Goal: Task Accomplishment & Management: Manage account settings

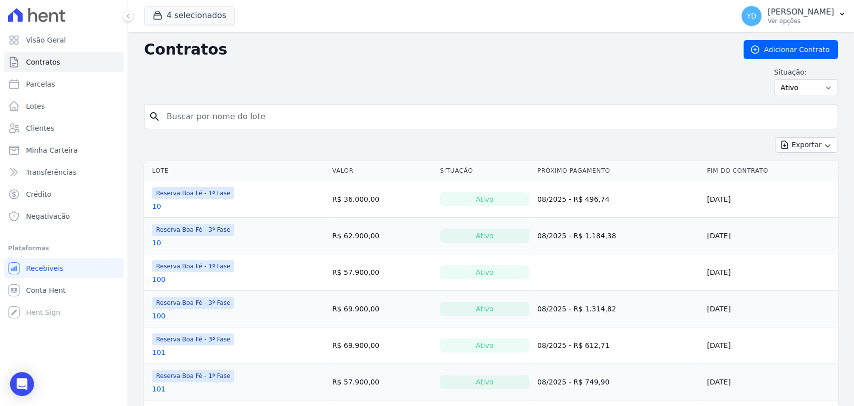
drag, startPoint x: 0, startPoint y: 0, endPoint x: 215, endPoint y: 107, distance: 240.2
click at [215, 107] on input "search" at bounding box center [497, 117] width 673 height 20
type input "147"
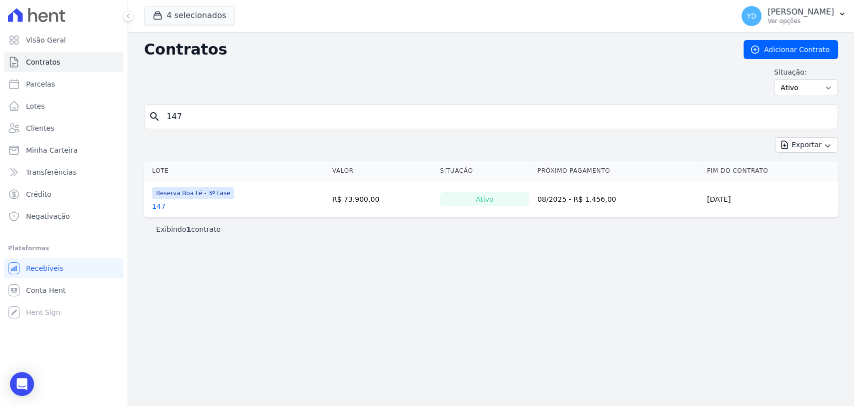
click at [160, 205] on link "147" at bounding box center [159, 206] width 14 height 10
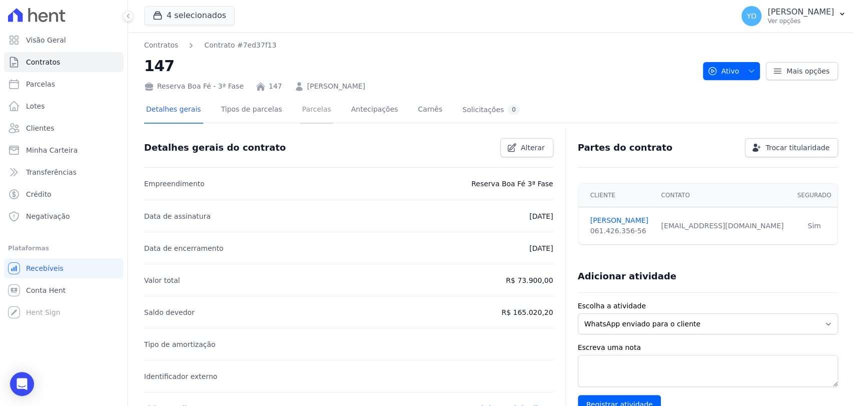
click at [302, 108] on link "Parcelas" at bounding box center [316, 110] width 33 height 27
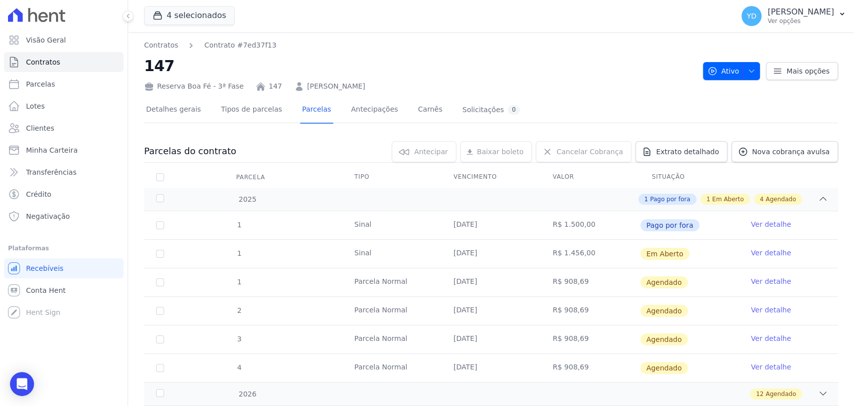
click at [765, 248] on link "Ver detalhe" at bounding box center [771, 253] width 40 height 10
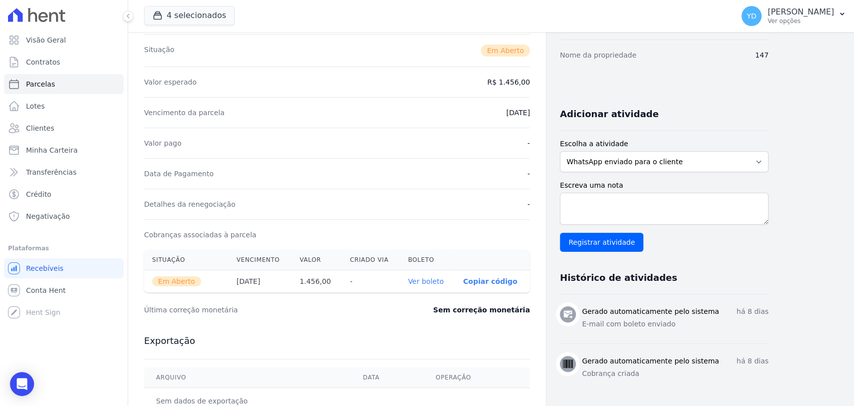
scroll to position [145, 0]
click at [435, 278] on link "Ver boleto" at bounding box center [426, 280] width 36 height 8
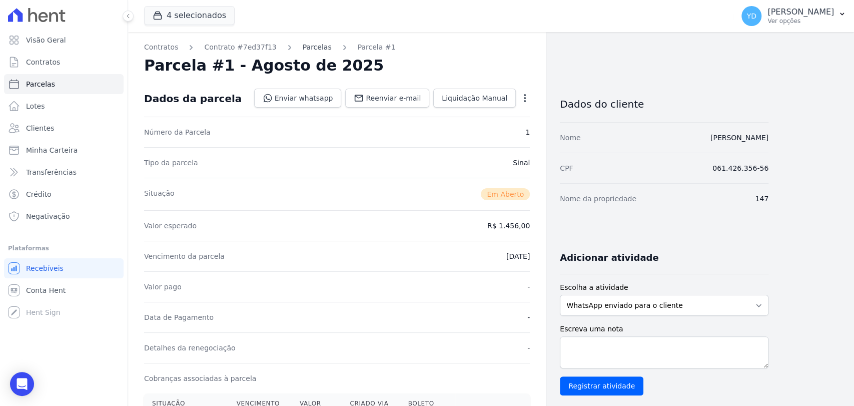
click at [305, 50] on link "Parcelas" at bounding box center [317, 47] width 29 height 11
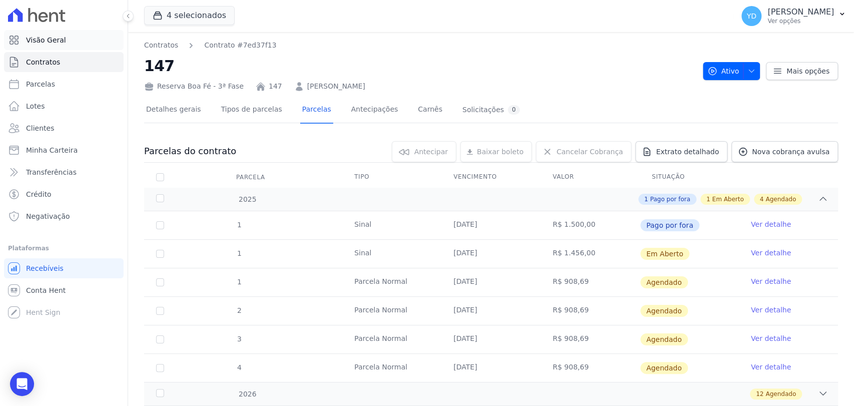
click at [53, 43] on span "Visão Geral" at bounding box center [46, 40] width 40 height 10
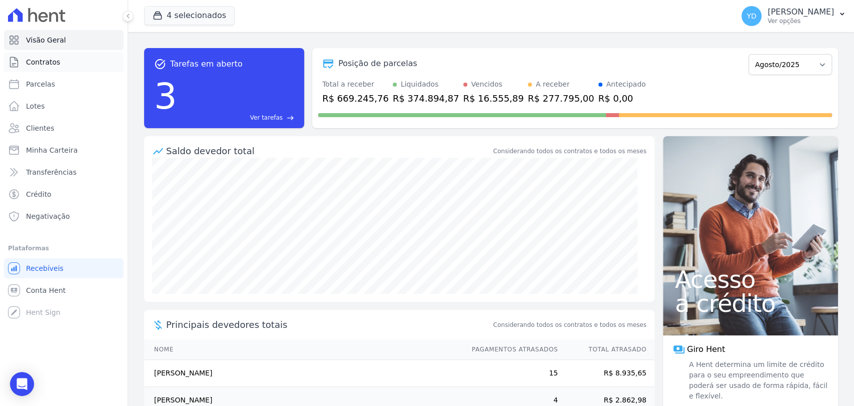
click at [33, 59] on span "Contratos" at bounding box center [43, 62] width 34 height 10
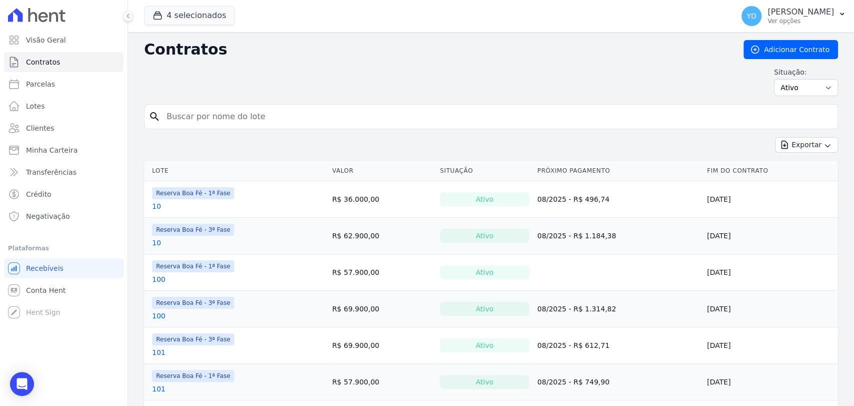
click at [238, 124] on input "search" at bounding box center [497, 117] width 673 height 20
type input "^129"
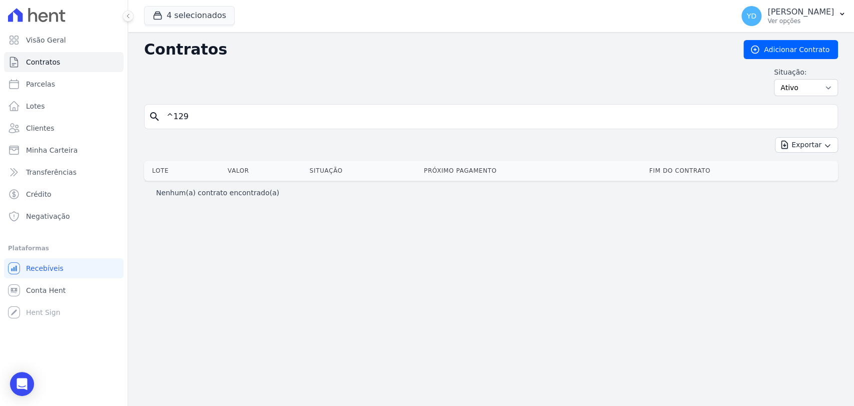
click at [217, 107] on input "^129" at bounding box center [497, 117] width 673 height 20
type input "129"
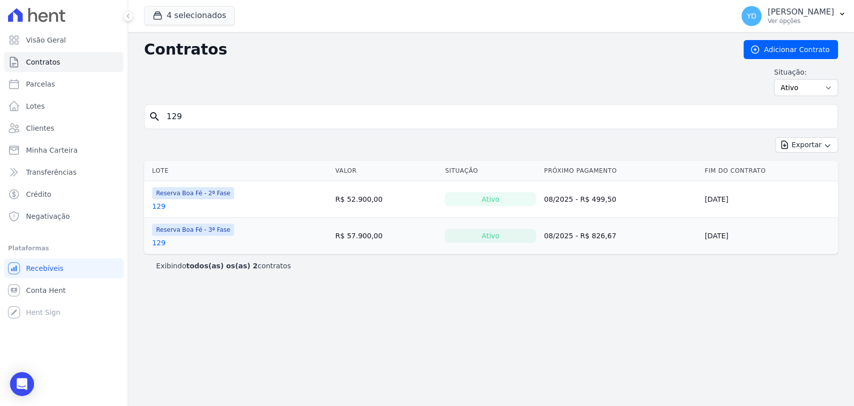
click at [154, 242] on link "129" at bounding box center [159, 243] width 14 height 10
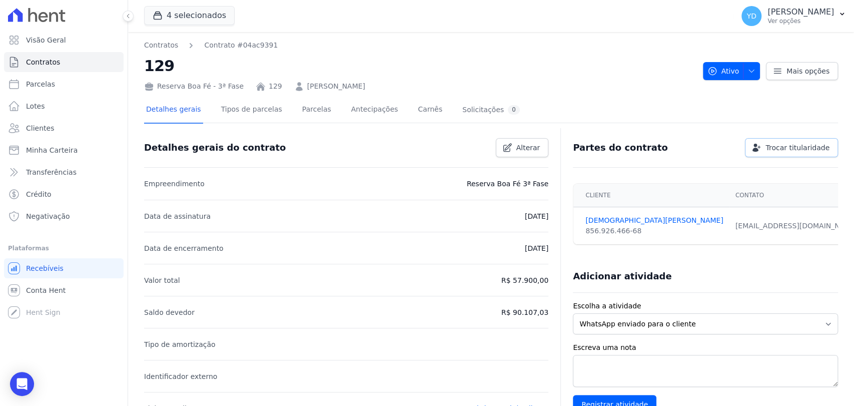
click at [773, 144] on span "Trocar titularidade" at bounding box center [798, 148] width 64 height 10
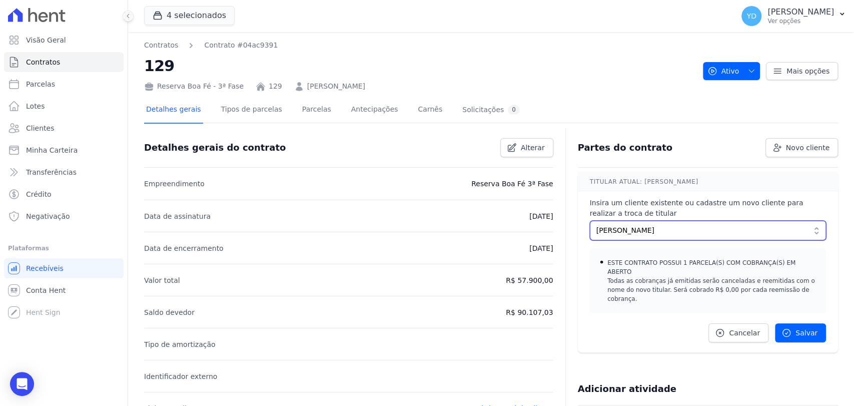
click at [667, 224] on button "MESSIAS GONÇALVES RODRIGUES" at bounding box center [708, 231] width 236 height 20
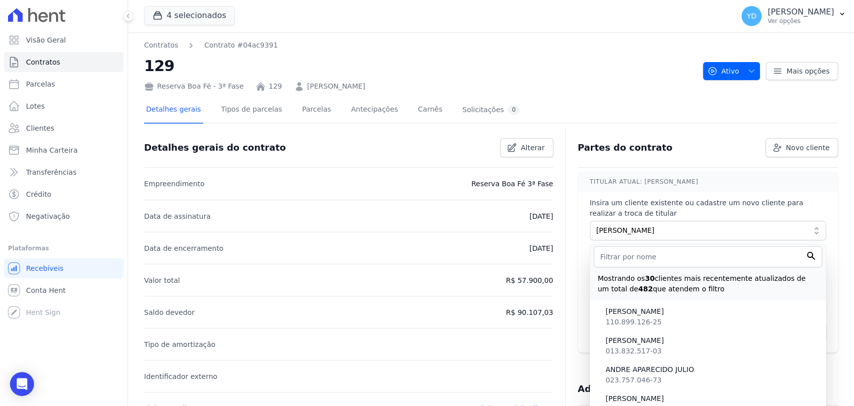
click at [601, 120] on div "Detalhes gerais Tipos de parcelas [GEOGRAPHIC_DATA] Antecipações Carnês Solicit…" at bounding box center [491, 110] width 694 height 25
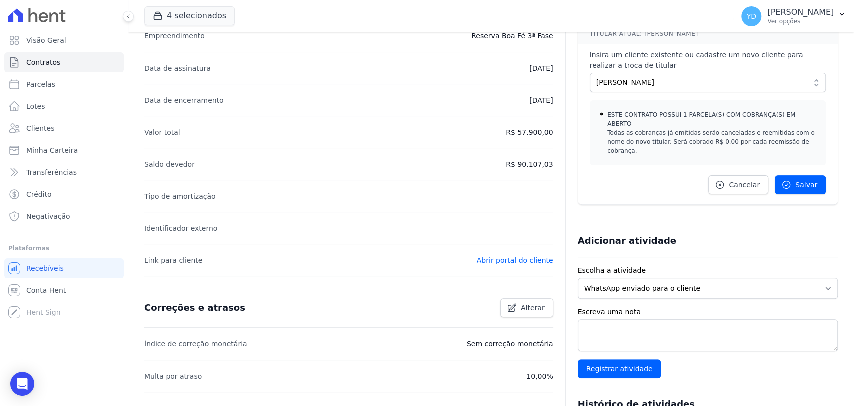
scroll to position [120, 0]
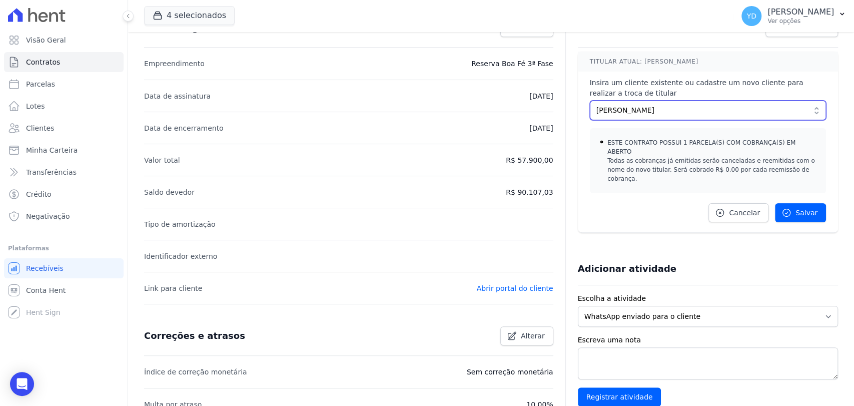
click at [692, 109] on span "MESSIAS GONÇALVES RODRIGUES" at bounding box center [701, 110] width 209 height 11
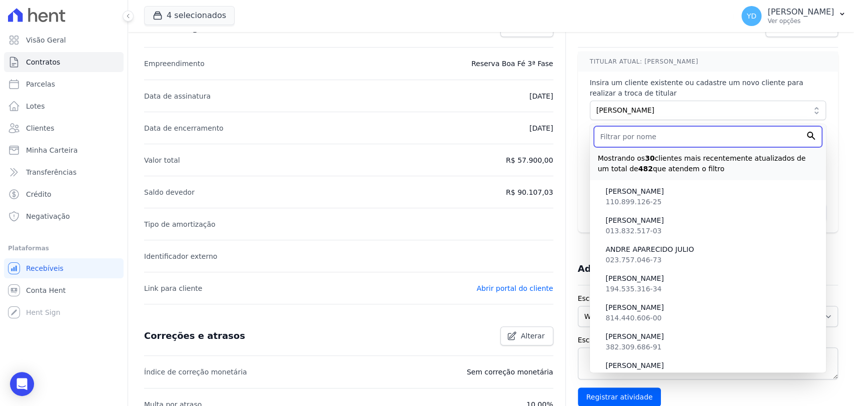
click at [673, 138] on input "text" at bounding box center [708, 136] width 228 height 21
paste input "RICARDO LUIS GOMES,"
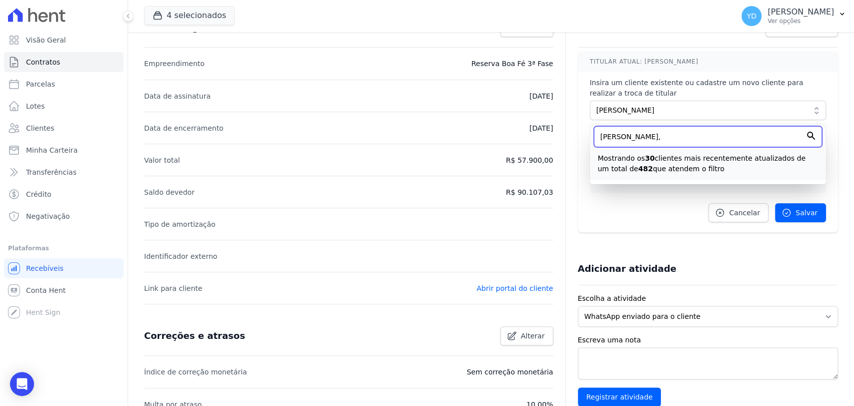
type input "RICARDO LUIS GOMES,"
click at [658, 209] on div "TITULAR ATUAL: MESSIAS RODRIGUES Insira um cliente existente ou cadastre um nov…" at bounding box center [708, 142] width 260 height 181
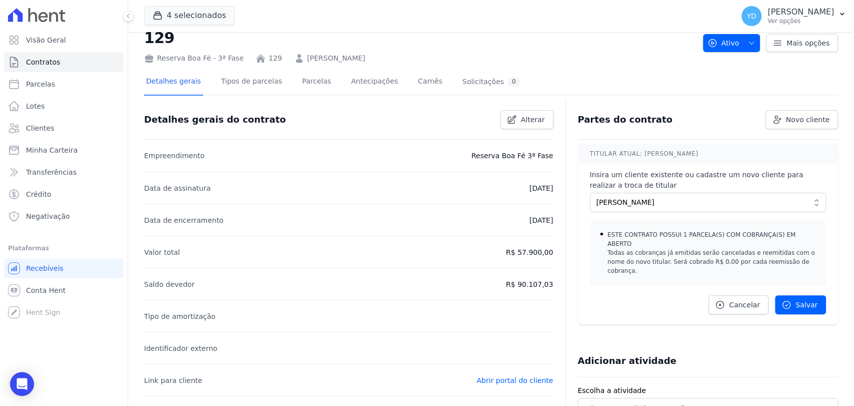
scroll to position [9, 0]
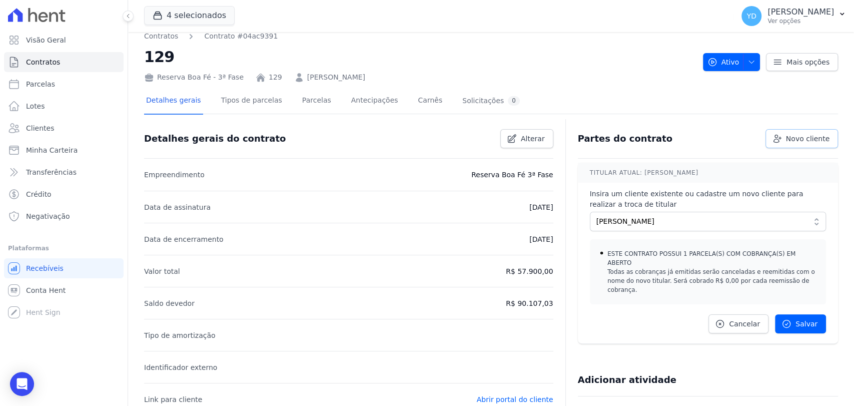
click at [786, 140] on span "Novo cliente" at bounding box center [808, 139] width 44 height 10
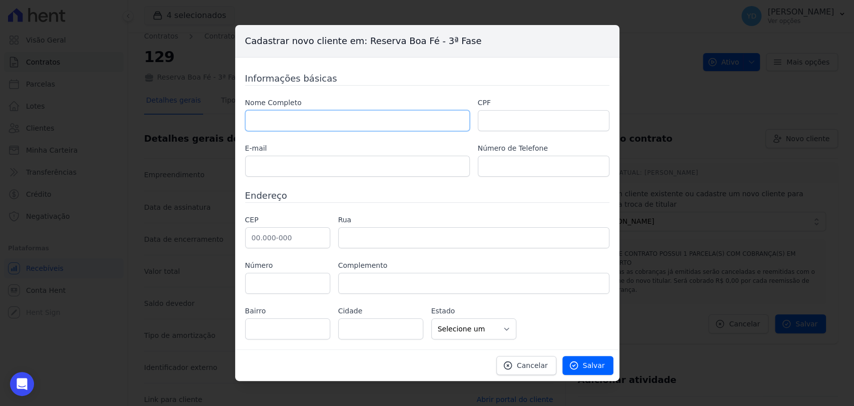
click at [430, 126] on input "text" at bounding box center [357, 120] width 225 height 21
paste input "RICARDO LUIS GOMES,"
type input "RICARDO LUIS GOMES"
click at [489, 114] on input "text" at bounding box center [544, 120] width 132 height 21
paste input "975.177.206-00"
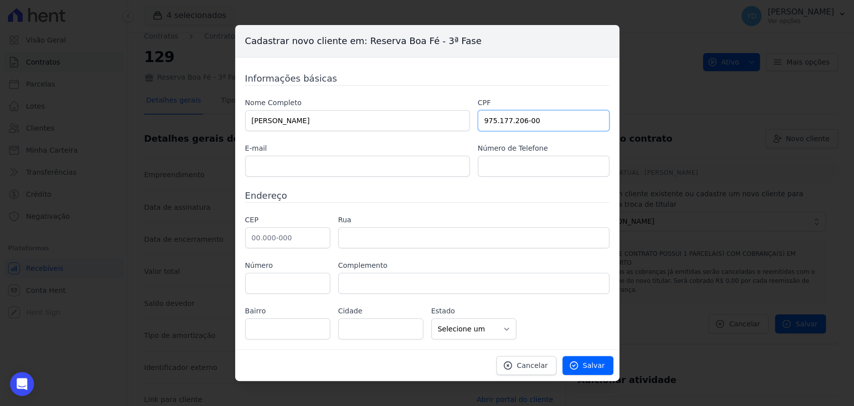
type input "975.177.206-00"
click at [292, 233] on input "text" at bounding box center [287, 237] width 85 height 21
paste input "36.031-373"
type input "36.031-373"
type input "Rua Manoel Barbosa Leite"
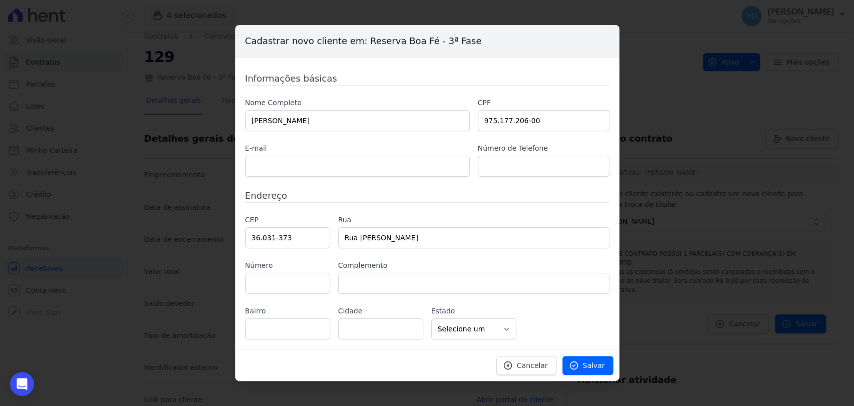
type input "São Geraldo"
type input "Juiz de Fora"
select select "MG"
click at [516, 165] on input "text" at bounding box center [544, 166] width 132 height 21
paste input "(32) - 98804-1533"
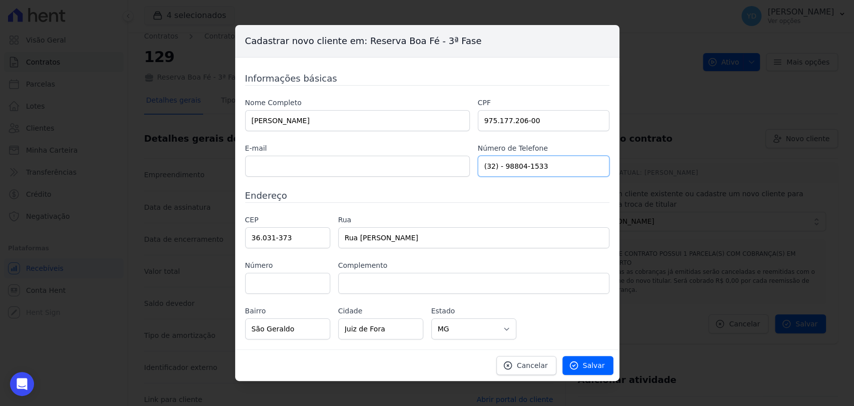
type input "(32) - 98804-1533"
click at [377, 165] on input "text" at bounding box center [357, 166] width 225 height 21
paste input "gomesr2003@hotmail.com /"
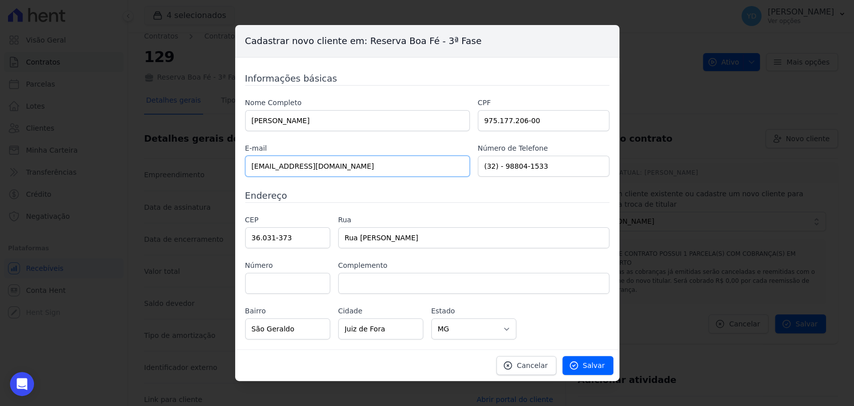
type input "gomesr2003@hotmail.com"
drag, startPoint x: 298, startPoint y: 285, endPoint x: 299, endPoint y: 273, distance: 12.6
click at [298, 285] on input "text" at bounding box center [287, 283] width 85 height 21
type input "25"
click at [579, 364] on icon at bounding box center [574, 365] width 10 height 10
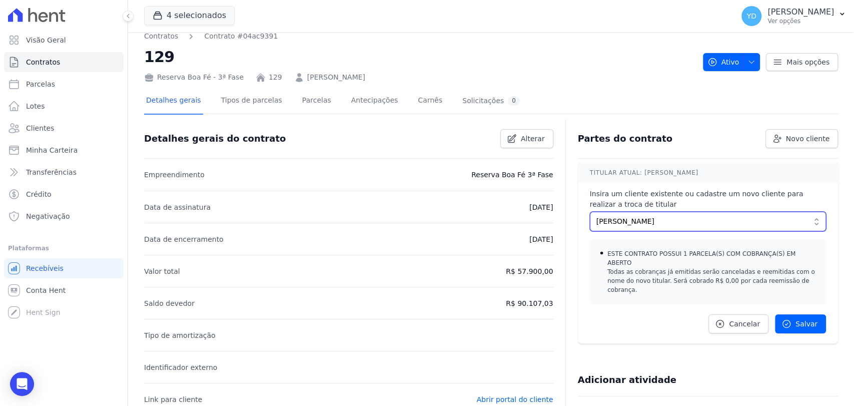
click at [698, 220] on span "RICARDO LUIS GOMES" at bounding box center [701, 221] width 209 height 11
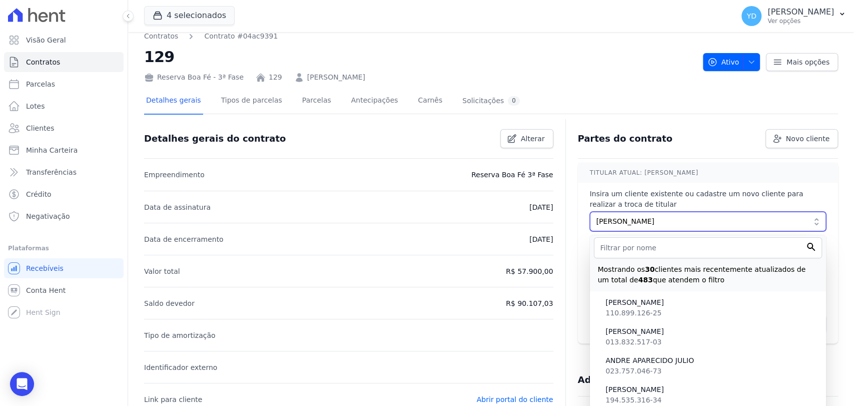
click at [698, 220] on span "RICARDO LUIS GOMES" at bounding box center [701, 221] width 209 height 11
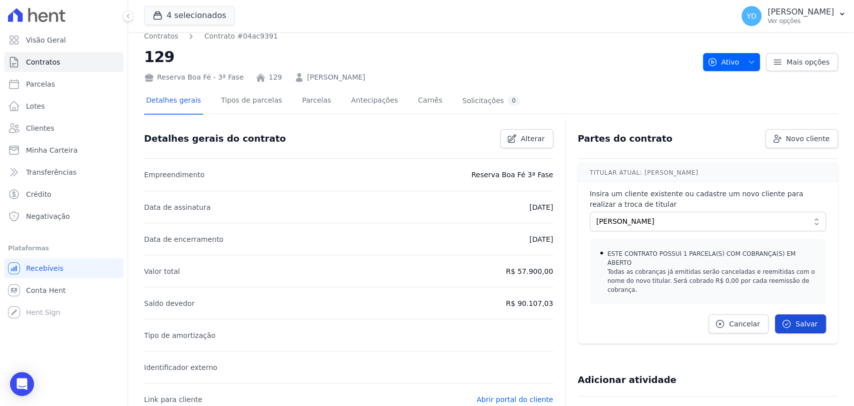
click at [796, 319] on span "Salvar" at bounding box center [807, 324] width 22 height 10
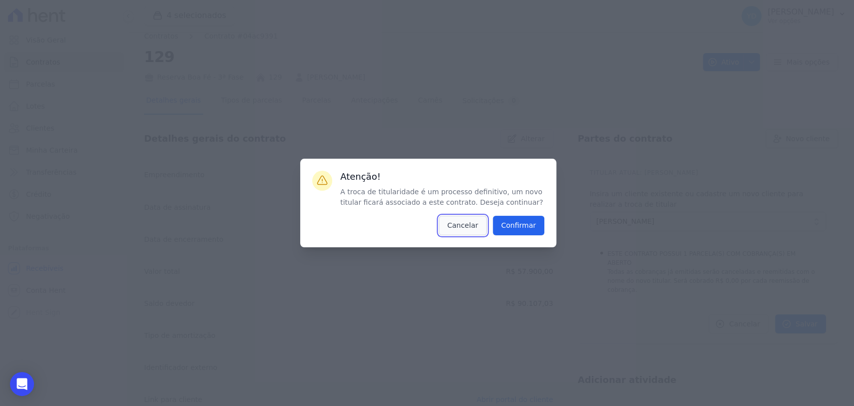
click at [470, 233] on button "Cancelar" at bounding box center [463, 226] width 48 height 20
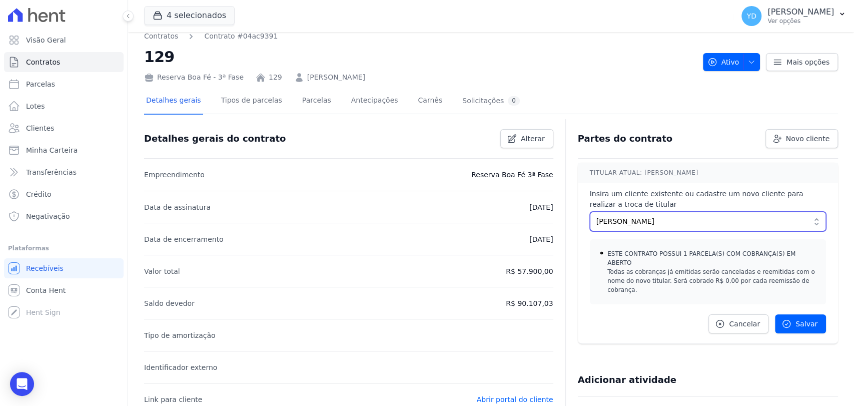
click at [626, 215] on button "RICARDO LUIS GOMES" at bounding box center [708, 222] width 236 height 20
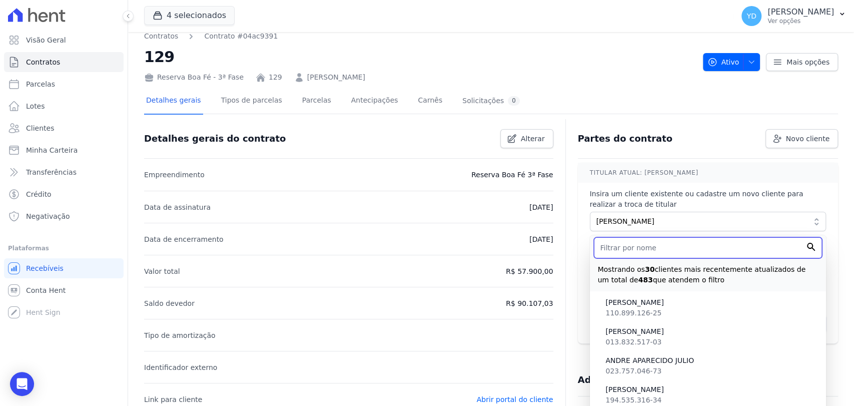
click at [641, 245] on input "text" at bounding box center [708, 247] width 228 height 21
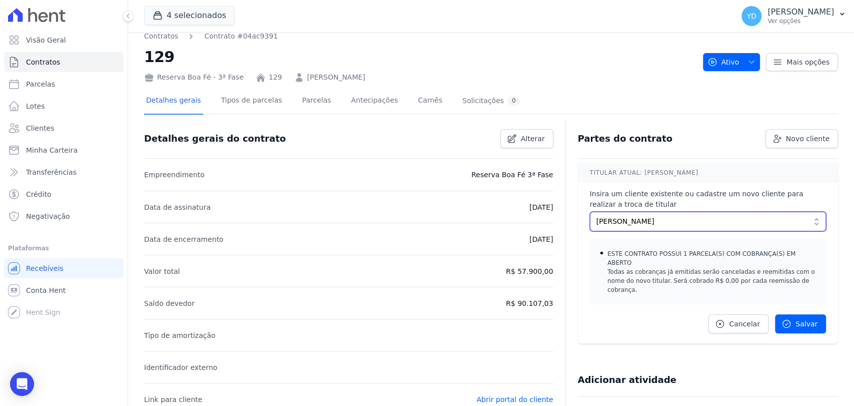
drag, startPoint x: 614, startPoint y: 213, endPoint x: 618, endPoint y: 223, distance: 10.8
click at [614, 213] on button "RICARDO LUIS GOMES" at bounding box center [708, 222] width 236 height 20
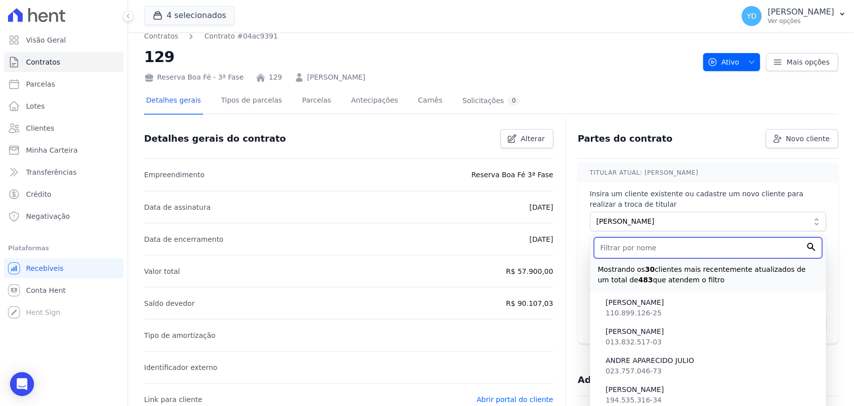
click at [622, 248] on input "text" at bounding box center [708, 247] width 228 height 21
paste input "RICARDO LUIS GOMES"
type input "RICARDO LUIS GOMES"
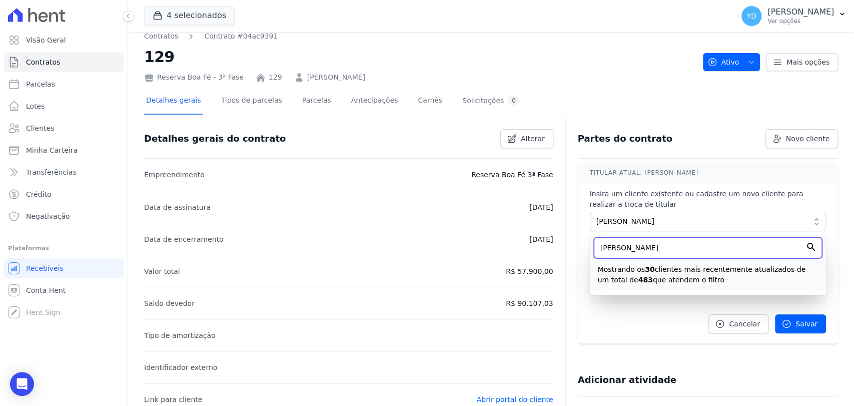
click at [690, 247] on input "RICARDO LUIS GOMES" at bounding box center [708, 247] width 228 height 21
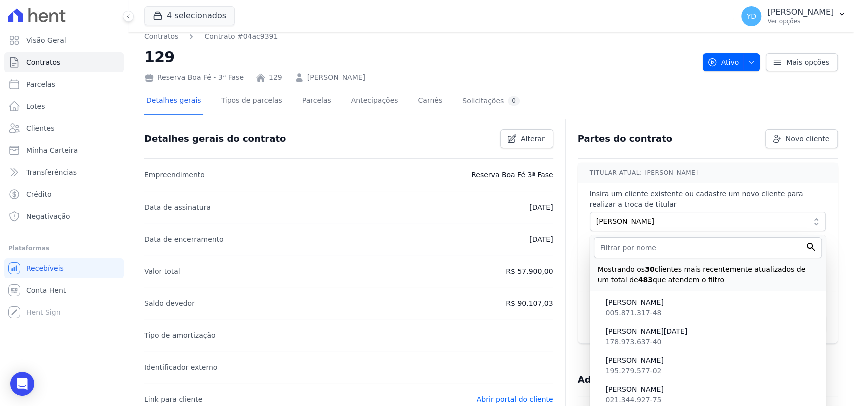
click at [710, 185] on div "Insira um cliente existente ou cadastre um novo cliente para realizar a troca d…" at bounding box center [708, 211] width 236 height 57
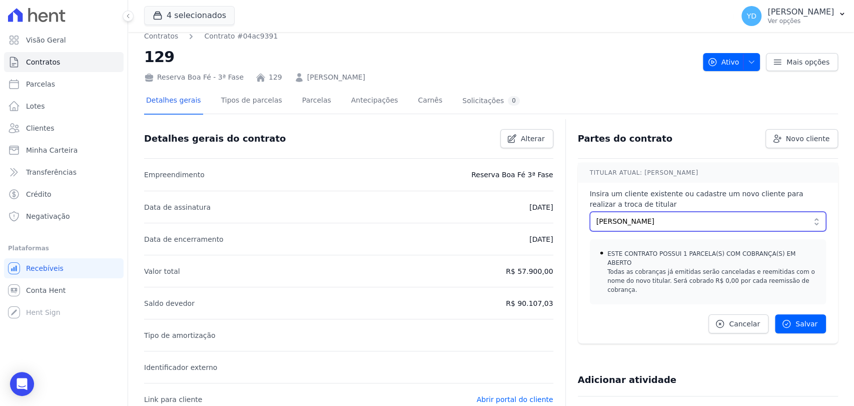
click at [694, 221] on span "RICARDO LUIS GOMES" at bounding box center [701, 221] width 209 height 11
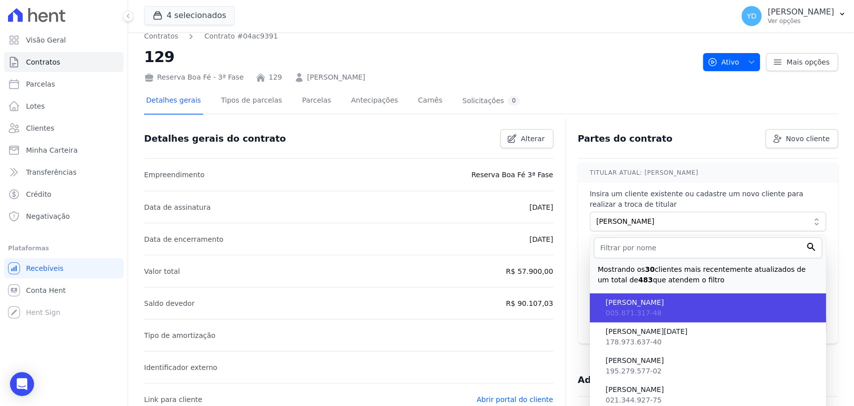
click at [673, 304] on span "ADRIANA LIMA DE MAGALHÃES" at bounding box center [712, 302] width 212 height 11
type input "f59517e9-7c75-4e09-909b-f518af253911"
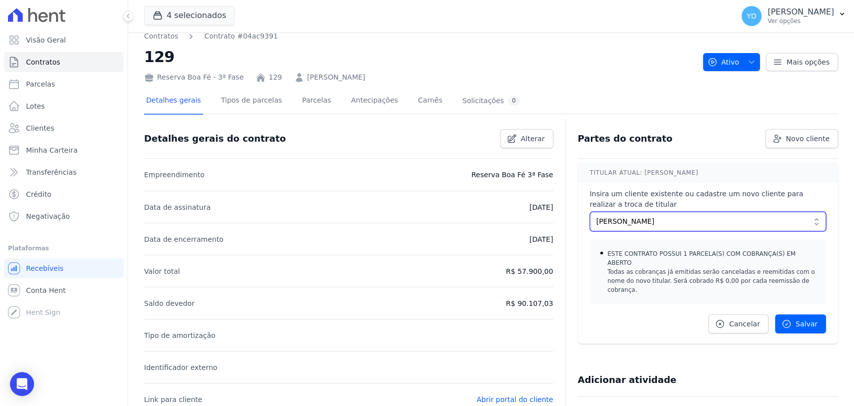
click at [651, 225] on span "ADRIANA LIMA DE MAGALHÃES" at bounding box center [701, 221] width 209 height 11
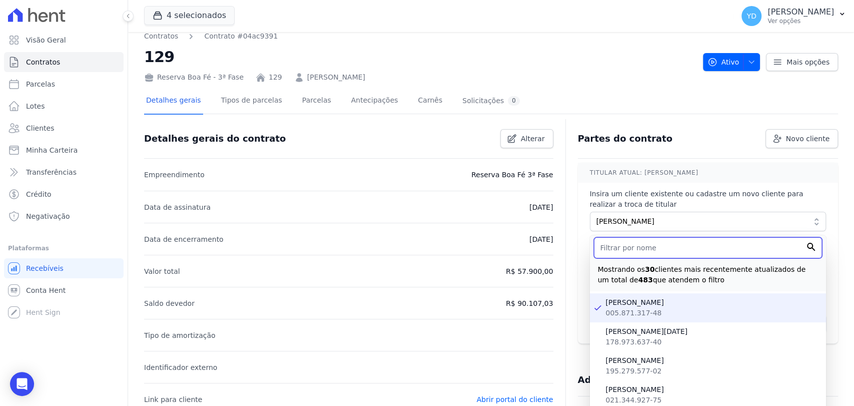
click at [653, 251] on input "text" at bounding box center [708, 247] width 228 height 21
paste input "RICARDO LUIS GOMES"
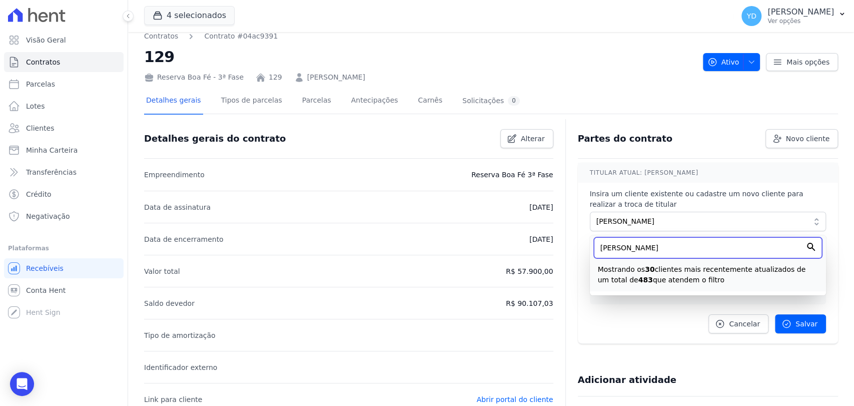
type input "RICARDO LUIS GOMES"
click at [702, 261] on div "Mostrando os 30 clientes mais recentemente atualizados de um total de 483 que a…" at bounding box center [708, 271] width 228 height 27
click at [691, 225] on span "ADRIANA LIMA DE MAGALHÃES" at bounding box center [701, 221] width 209 height 11
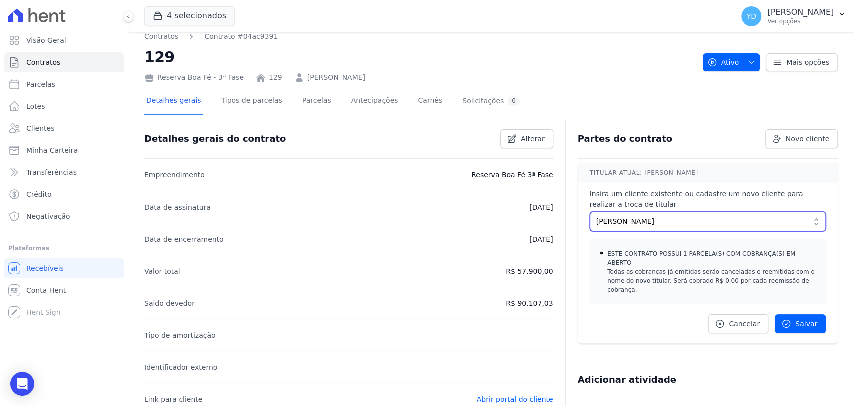
click at [691, 225] on span "ADRIANA LIMA DE MAGALHÃES" at bounding box center [701, 221] width 209 height 11
click at [676, 225] on span "ADRIANA LIMA DE MAGALHÃES" at bounding box center [701, 221] width 209 height 11
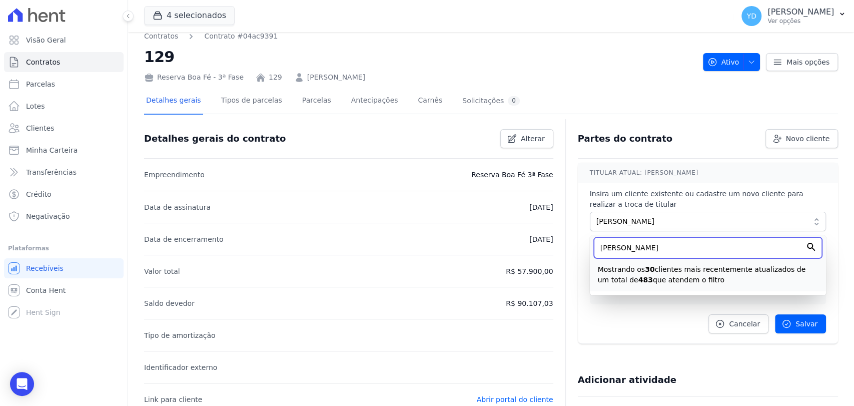
click at [669, 246] on input "RICARDO LUIS GOMES" at bounding box center [708, 247] width 228 height 21
type input "RICAROD"
click at [723, 319] on icon at bounding box center [720, 324] width 10 height 10
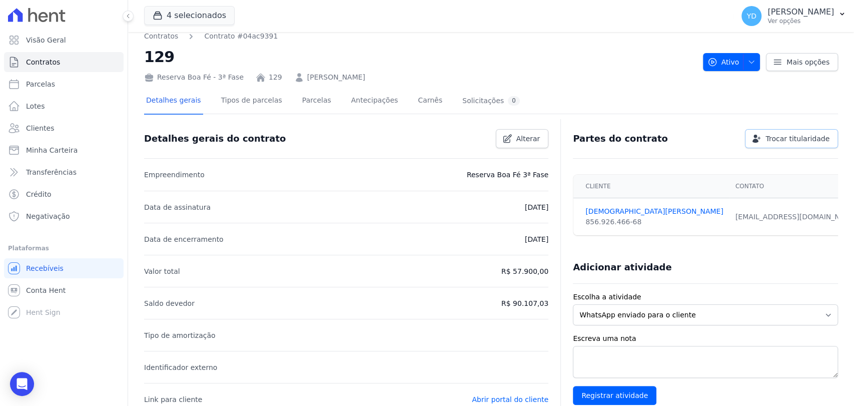
click at [770, 137] on span "Trocar titularidade" at bounding box center [798, 139] width 64 height 10
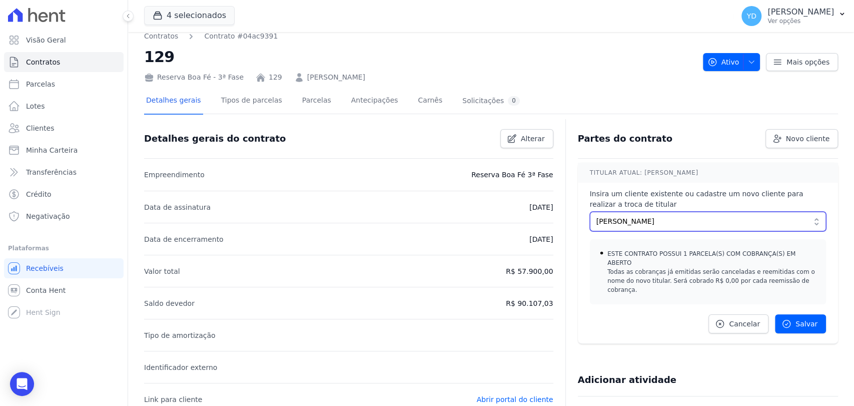
click at [703, 217] on span "MESSIAS GONÇALVES RODRIGUES" at bounding box center [701, 221] width 209 height 11
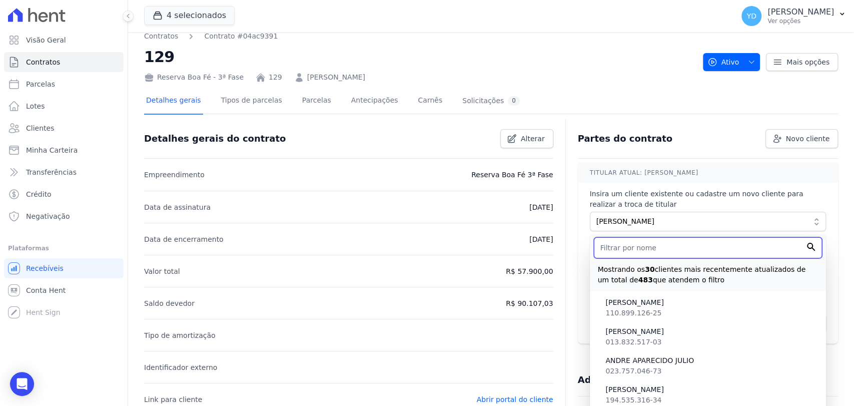
click at [683, 248] on input "text" at bounding box center [708, 247] width 228 height 21
paste input "RICARDO LUIS GOMES"
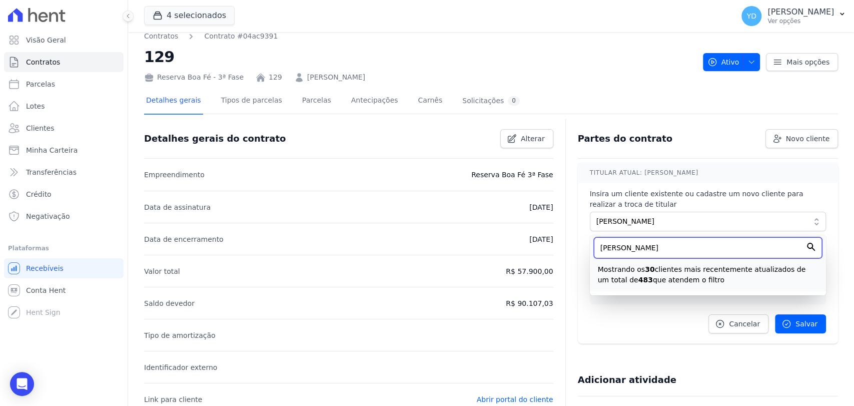
click at [666, 243] on input "RICARDO LUIS GOMES" at bounding box center [708, 247] width 228 height 21
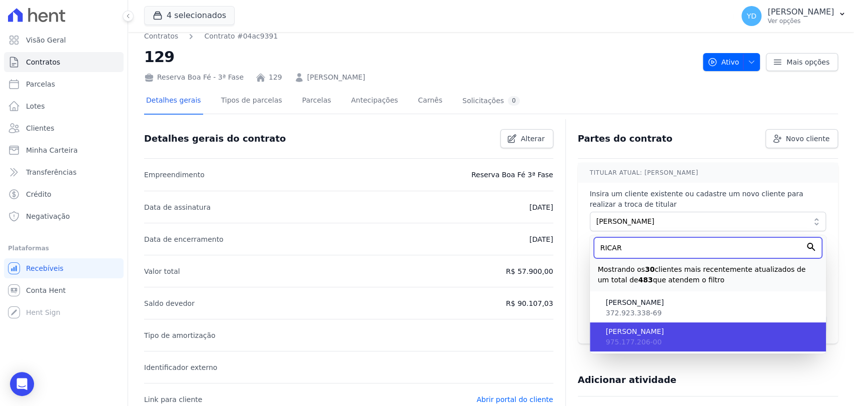
type input "RICAR"
click at [665, 337] on li "RICARDO LUIS GOMES 975.177.206-00" at bounding box center [708, 336] width 236 height 29
type input "dd594685-2518-43f2-8fda-c6505dbe11c9"
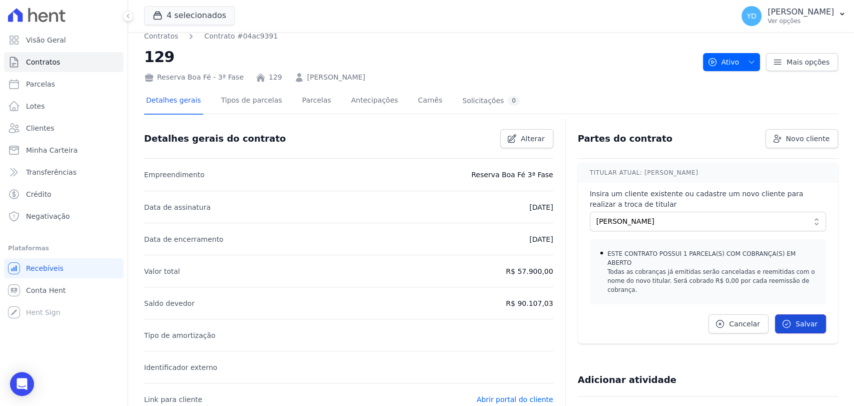
click at [782, 319] on icon at bounding box center [787, 324] width 10 height 10
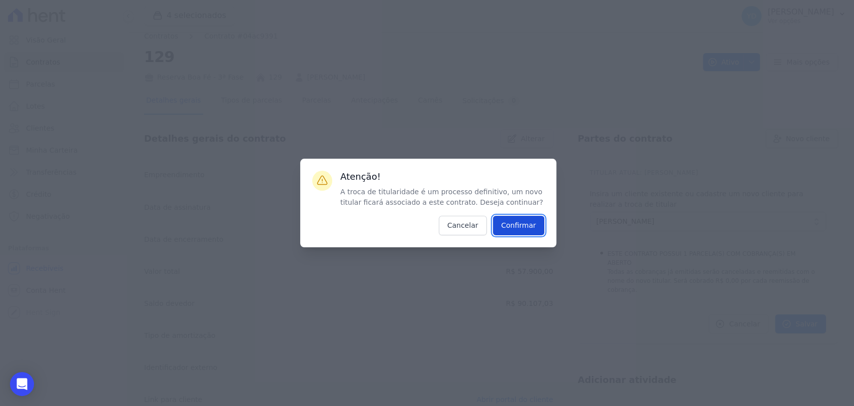
click at [530, 230] on input "Confirmar" at bounding box center [519, 226] width 52 height 20
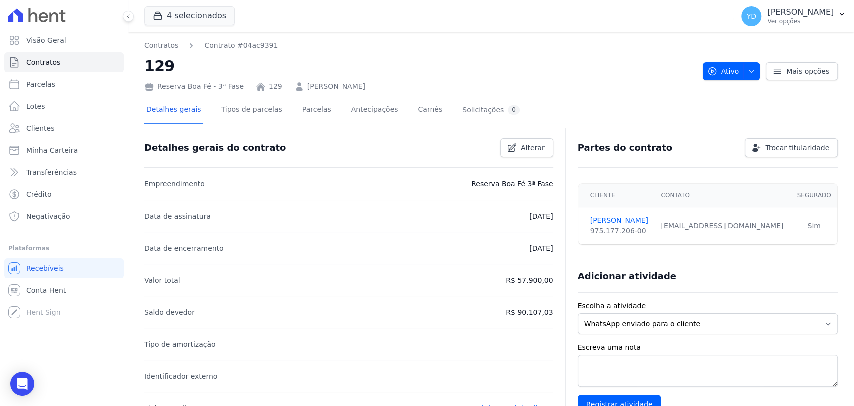
click at [299, 126] on div at bounding box center [491, 127] width 694 height 9
click at [300, 121] on link "Parcelas" at bounding box center [316, 110] width 33 height 27
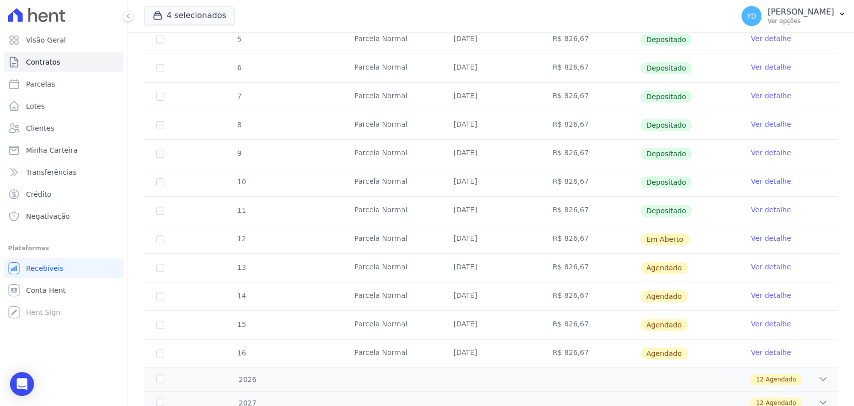
scroll to position [222, 0]
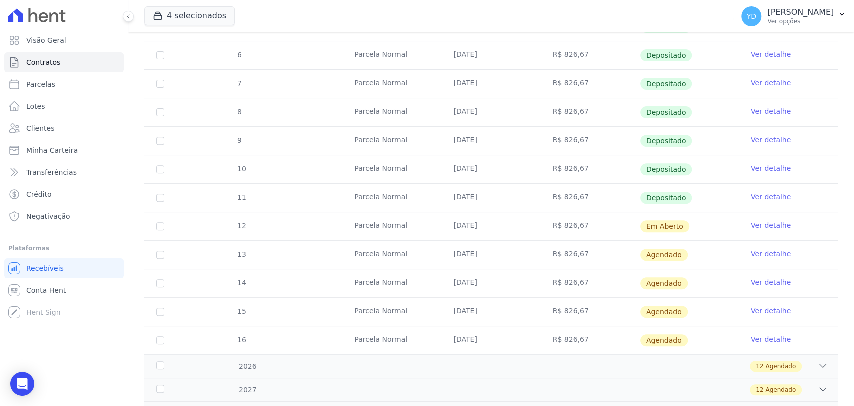
click at [764, 225] on link "Ver detalhe" at bounding box center [771, 225] width 40 height 10
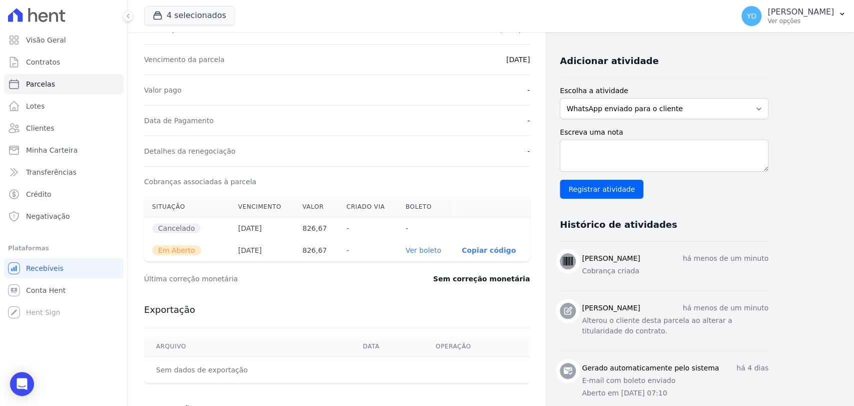
scroll to position [222, 0]
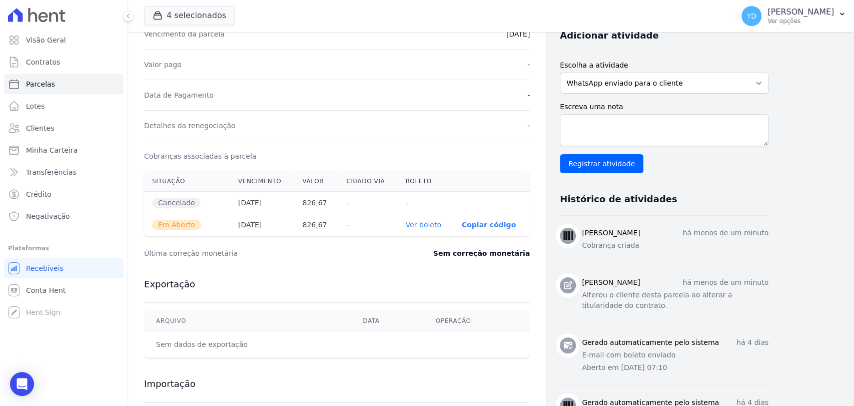
click at [419, 221] on link "Ver boleto" at bounding box center [424, 225] width 36 height 8
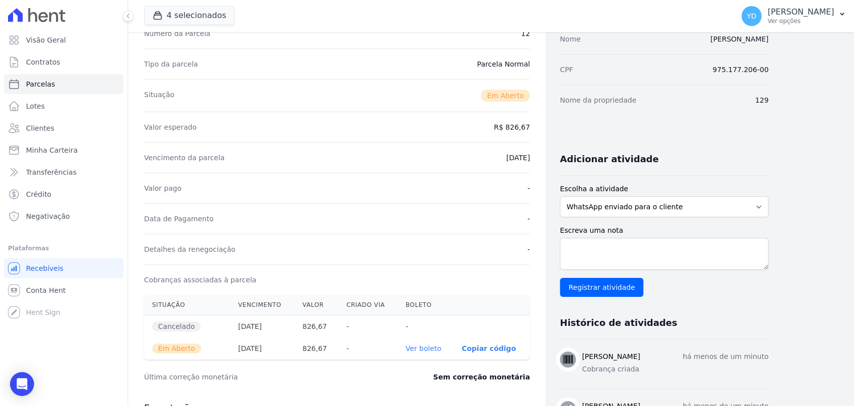
scroll to position [0, 0]
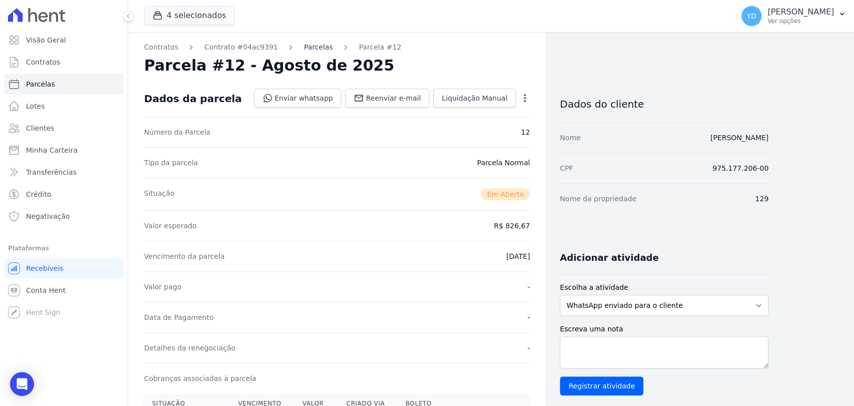
click at [313, 45] on link "Parcelas" at bounding box center [318, 47] width 29 height 11
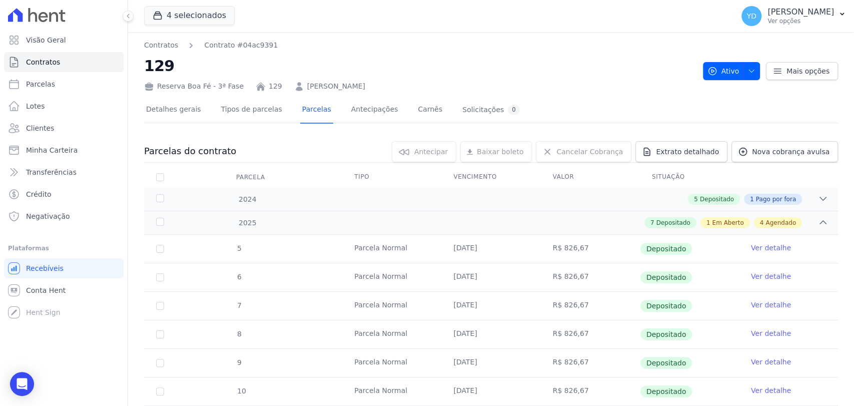
click at [307, 85] on link "RICARDO LUIS GOMES" at bounding box center [336, 86] width 58 height 11
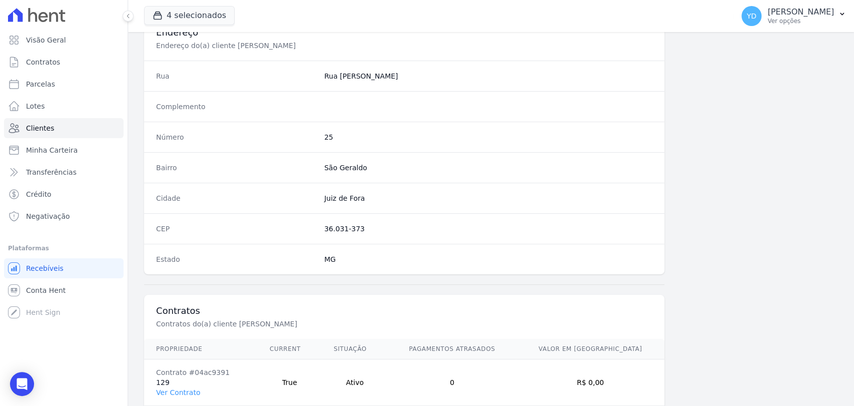
scroll to position [529, 0]
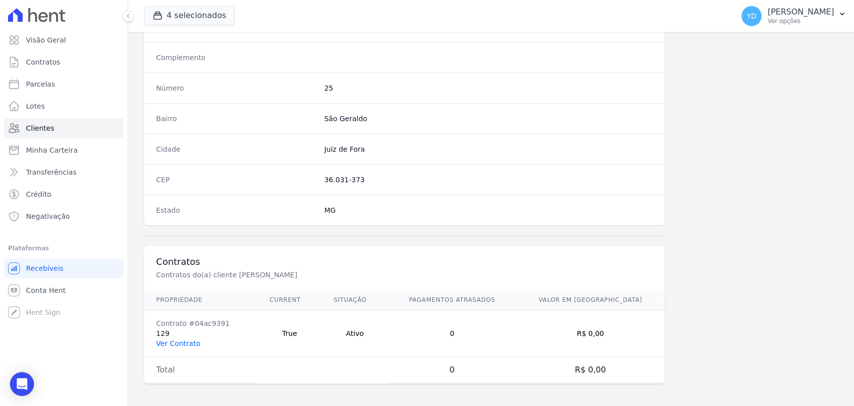
click at [187, 344] on link "Ver Contrato" at bounding box center [178, 343] width 44 height 8
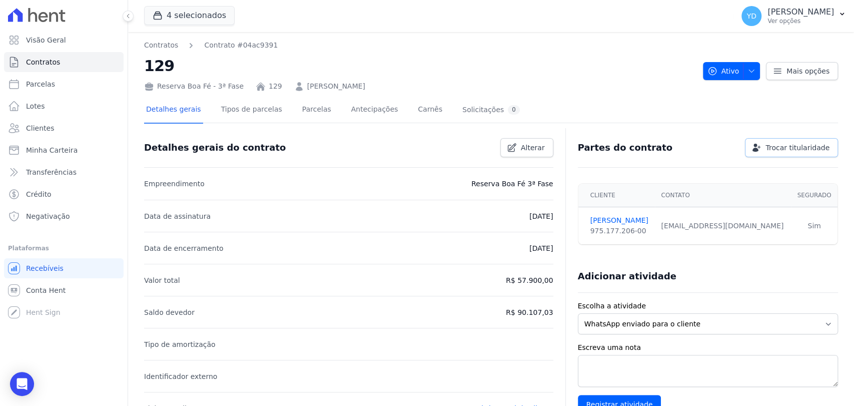
click at [805, 151] on span "Trocar titularidade" at bounding box center [798, 148] width 64 height 10
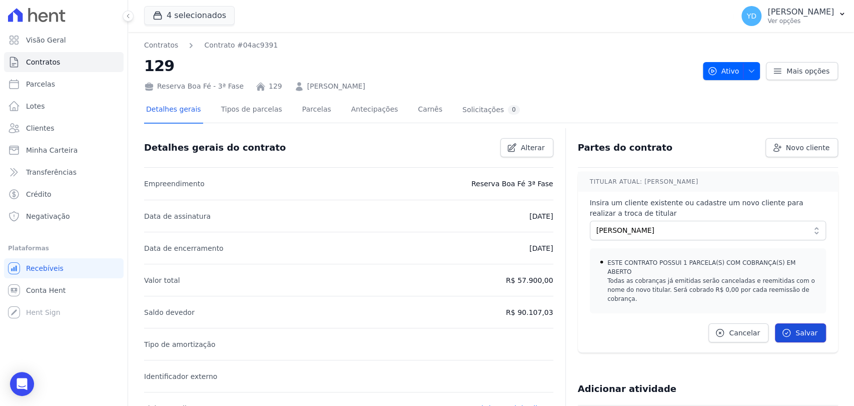
click at [797, 323] on link "Salvar" at bounding box center [800, 332] width 51 height 19
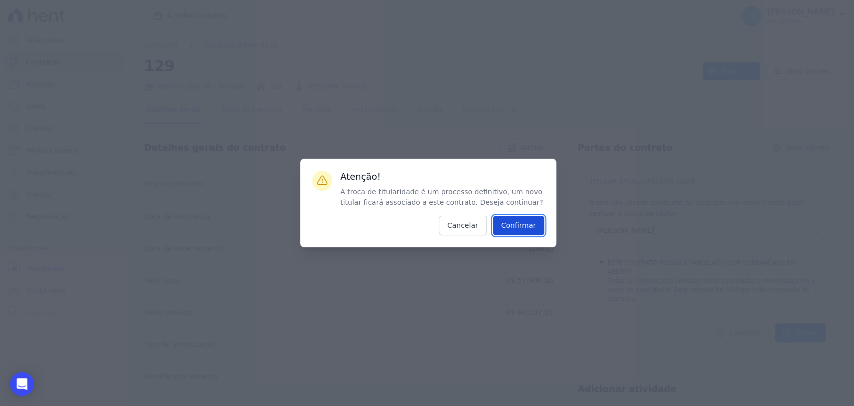
click at [515, 225] on input "Confirmar" at bounding box center [519, 226] width 52 height 20
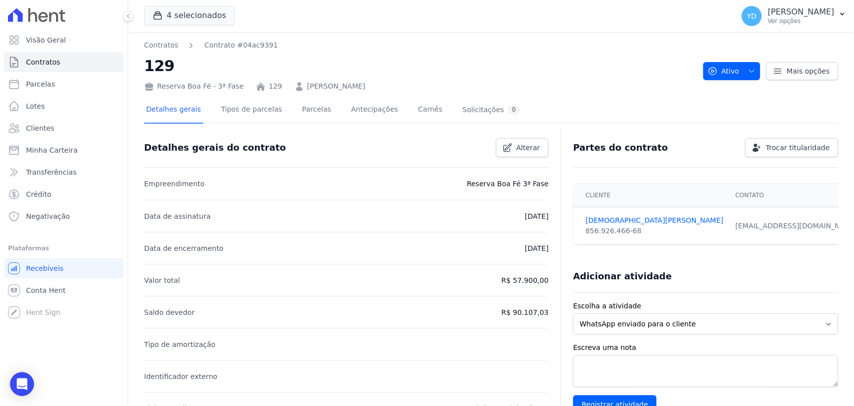
click at [294, 88] on icon at bounding box center [299, 87] width 10 height 10
click at [307, 86] on link "[PERSON_NAME]" at bounding box center [336, 86] width 58 height 11
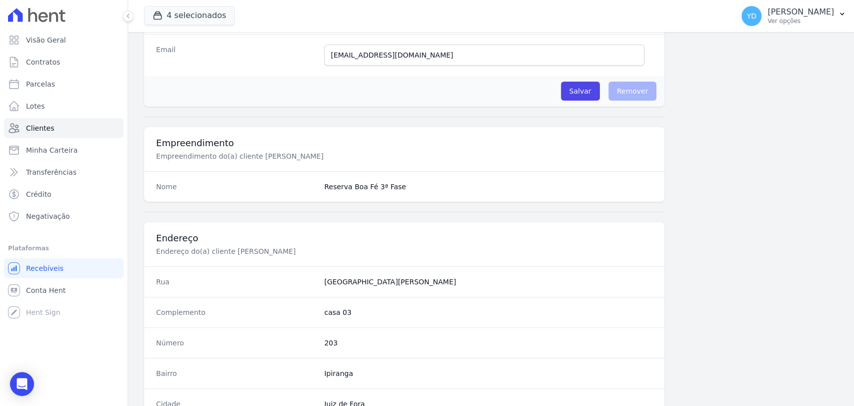
scroll to position [529, 0]
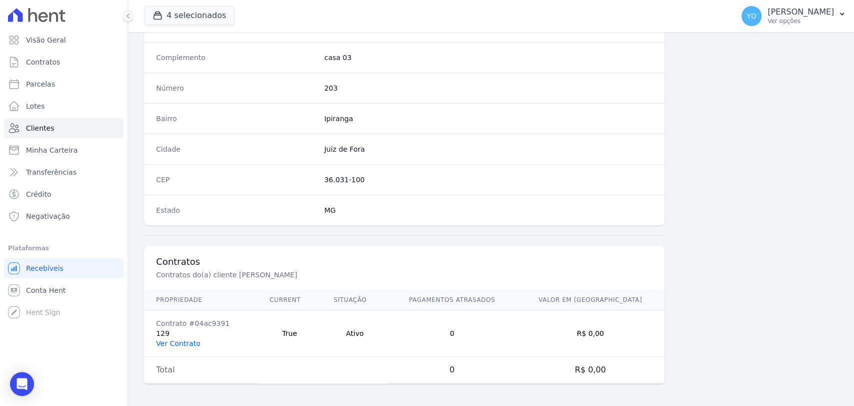
click at [178, 340] on link "Ver Contrato" at bounding box center [178, 343] width 44 height 8
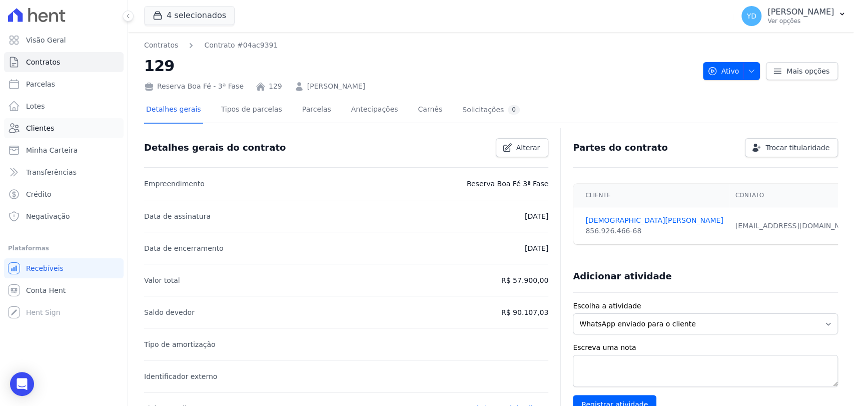
click at [83, 125] on link "Clientes" at bounding box center [64, 128] width 120 height 20
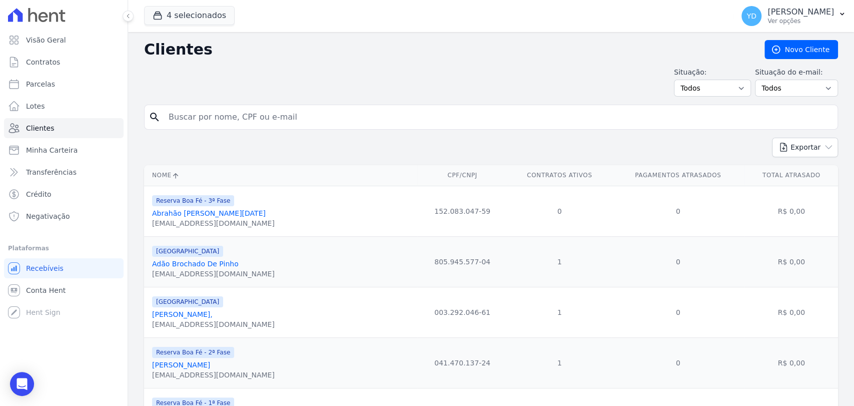
click at [219, 116] on input "search" at bounding box center [498, 117] width 671 height 20
type input "marcelo"
click at [224, 127] on div "search marcelo" at bounding box center [491, 117] width 694 height 25
click at [226, 121] on input "marcelo" at bounding box center [498, 117] width 671 height 20
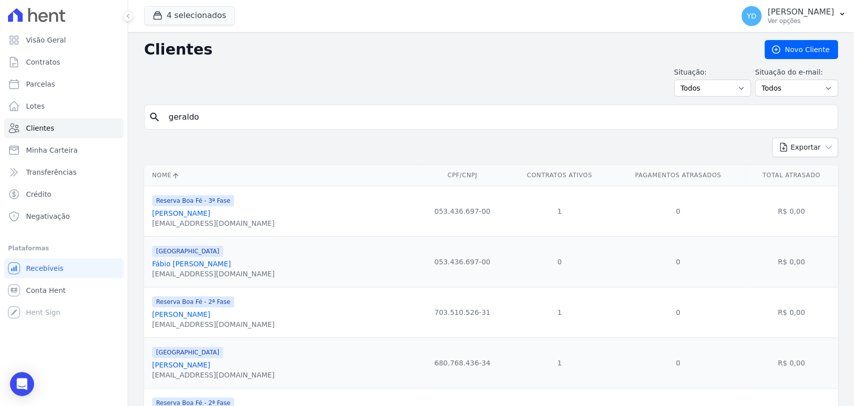
type input "geraldo"
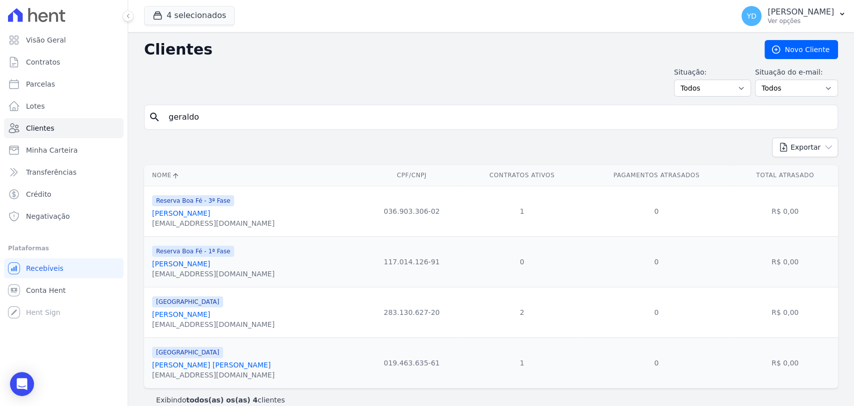
scroll to position [13, 0]
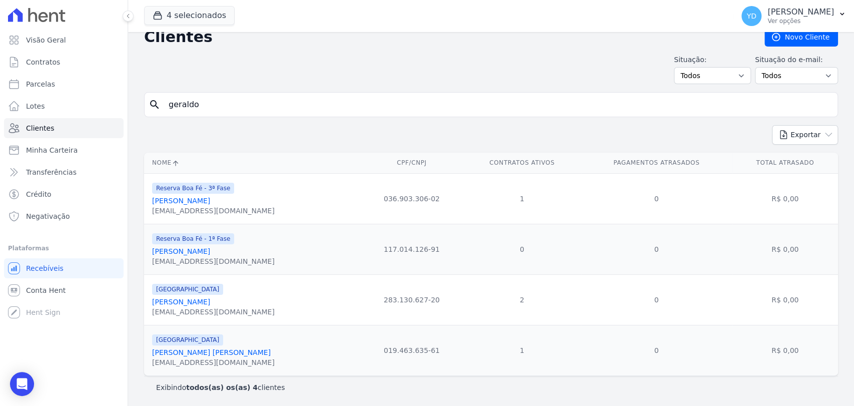
click at [224, 105] on input "geraldo" at bounding box center [498, 105] width 671 height 20
type input "henrick"
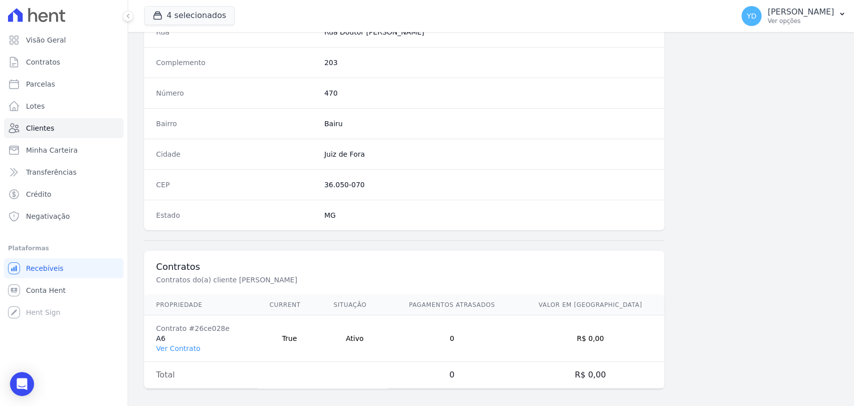
scroll to position [529, 0]
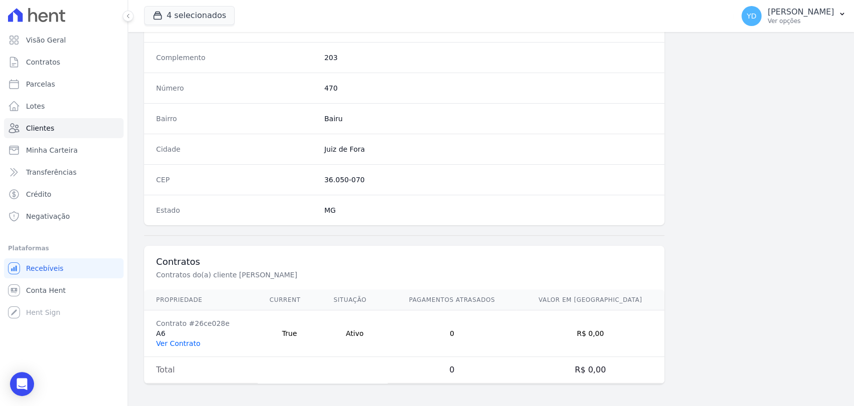
click at [166, 339] on link "Ver Contrato" at bounding box center [178, 343] width 44 height 8
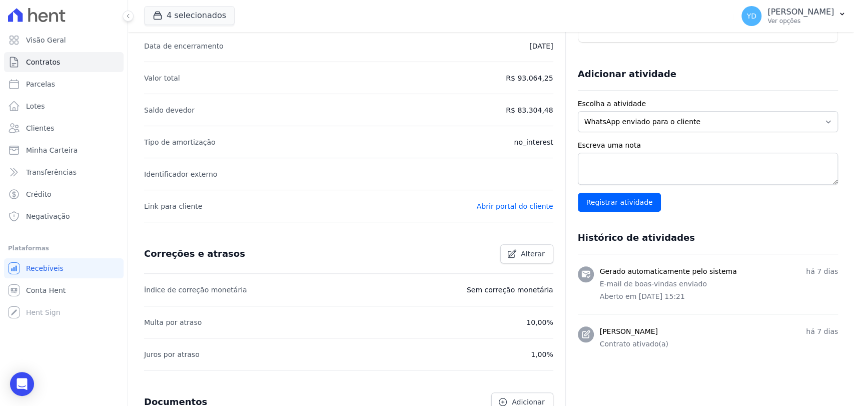
scroll to position [365, 0]
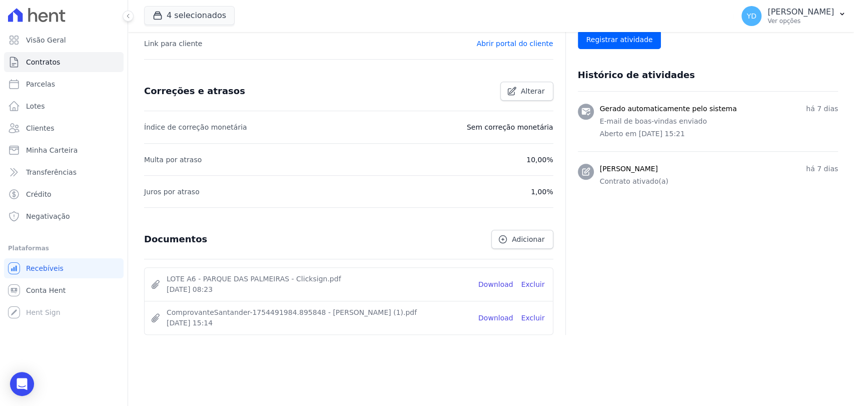
click at [499, 309] on li "ComprovanteSantander-1754491984.895848 - Laura Nogueira (1).pdf 08 de Agosto de…" at bounding box center [349, 318] width 408 height 34
click at [497, 315] on link "Download" at bounding box center [496, 318] width 35 height 11
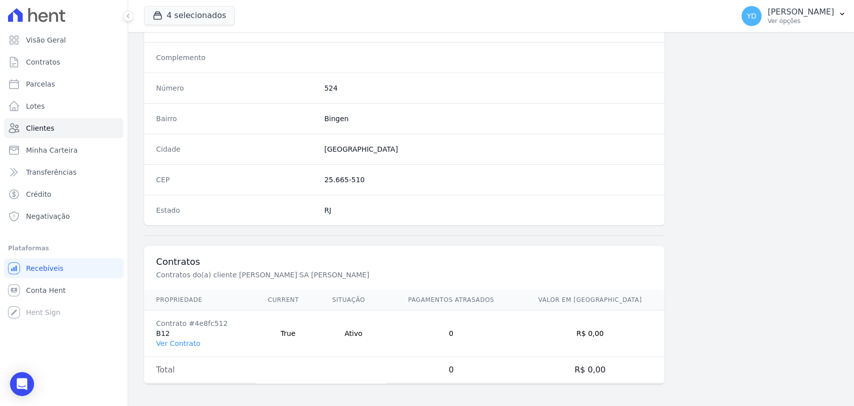
scroll to position [529, 0]
click at [189, 344] on link "Ver Contrato" at bounding box center [178, 343] width 44 height 8
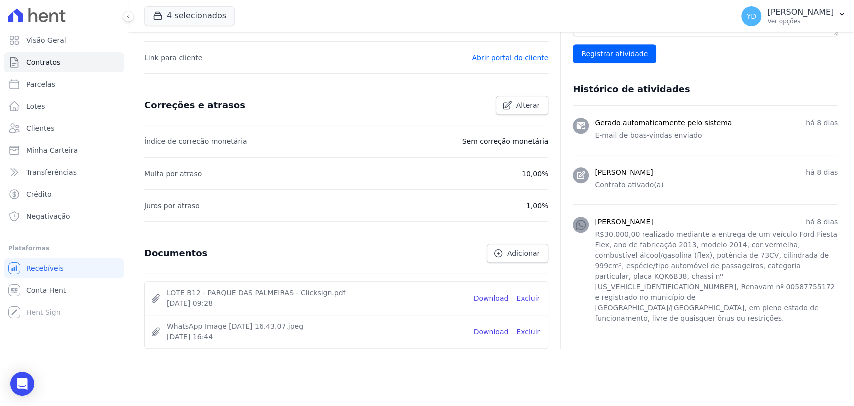
scroll to position [365, 0]
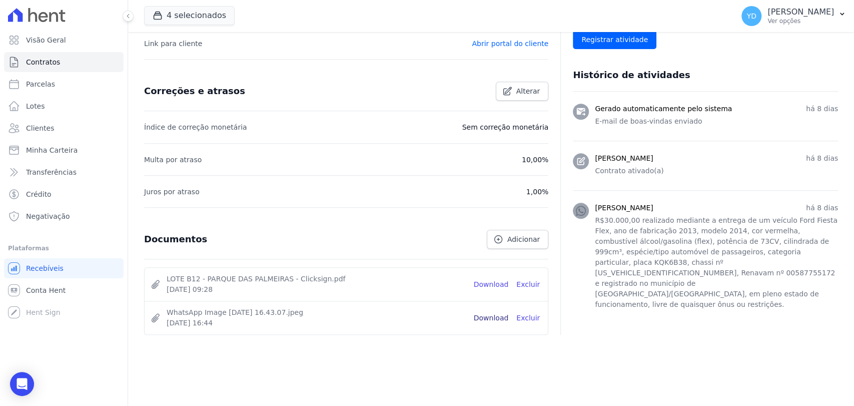
click at [491, 318] on link "Download" at bounding box center [491, 318] width 35 height 11
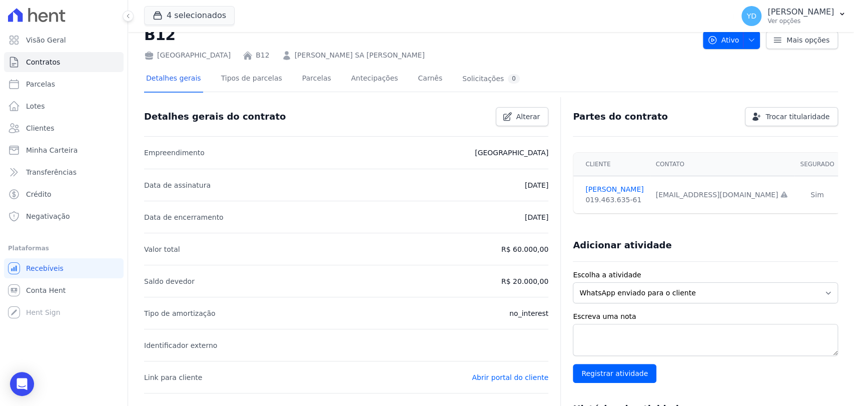
scroll to position [0, 0]
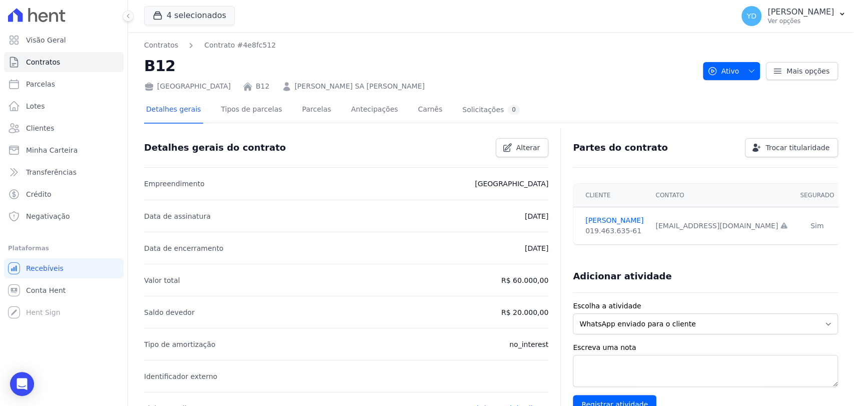
click at [317, 117] on div "Detalhes gerais Tipos de parcelas [GEOGRAPHIC_DATA] Antecipações Carnês Solicit…" at bounding box center [333, 110] width 378 height 27
click at [312, 115] on link "Parcelas" at bounding box center [316, 110] width 33 height 27
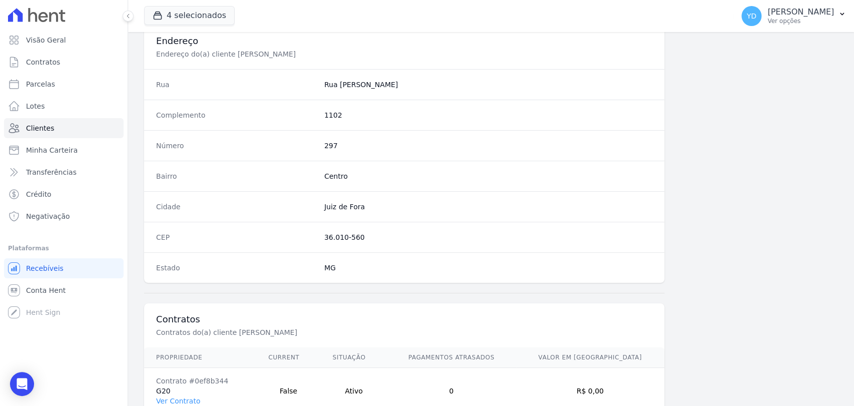
scroll to position [529, 0]
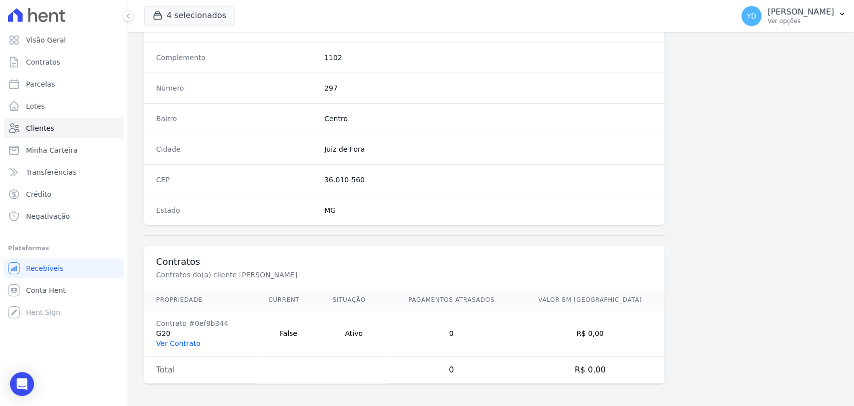
click at [172, 341] on link "Ver Contrato" at bounding box center [178, 343] width 44 height 8
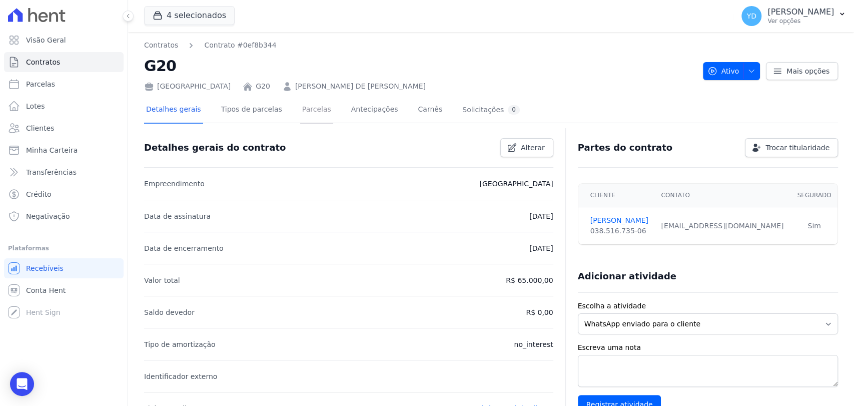
click at [300, 117] on link "Parcelas" at bounding box center [316, 110] width 33 height 27
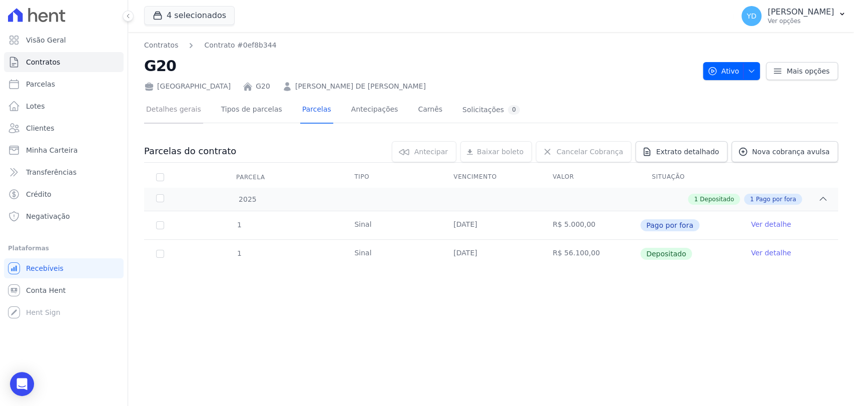
click at [178, 112] on link "Detalhes gerais" at bounding box center [173, 110] width 59 height 27
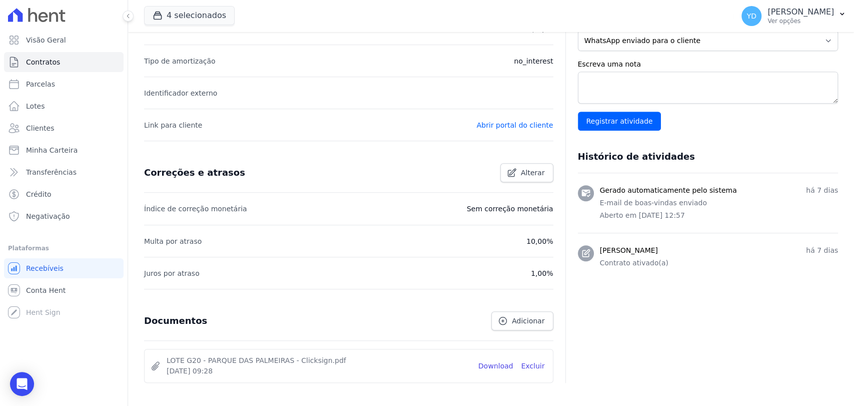
scroll to position [331, 0]
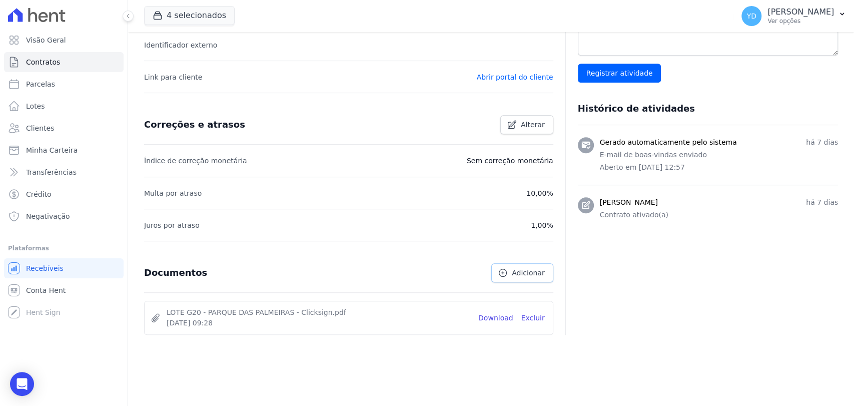
click at [508, 268] on link "Adicionar" at bounding box center [523, 272] width 62 height 19
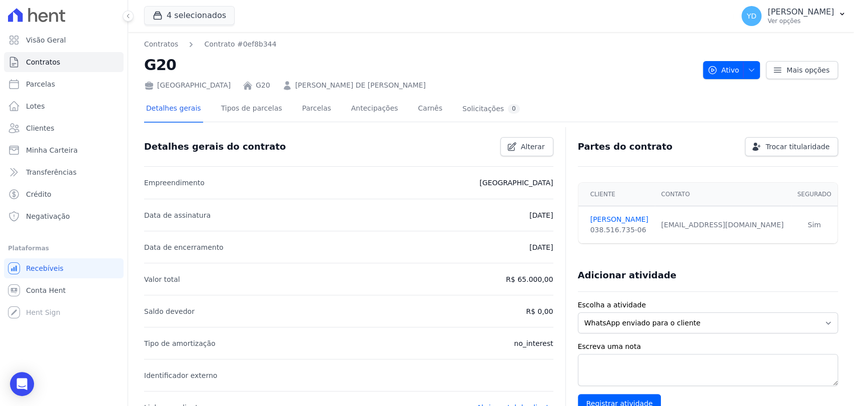
scroll to position [0, 0]
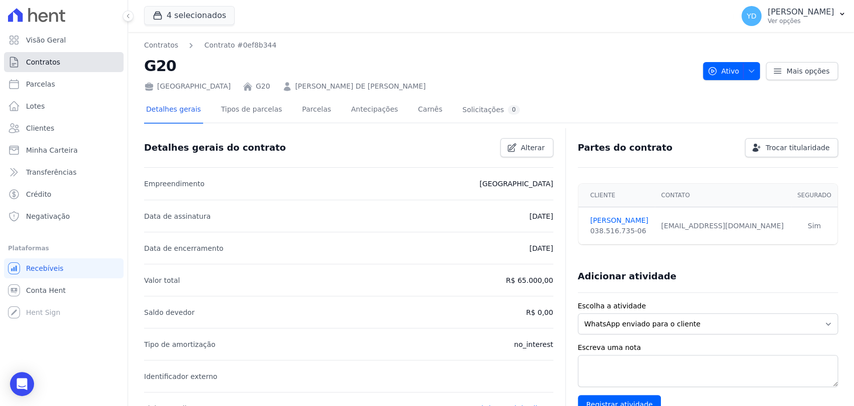
click at [83, 58] on link "Contratos" at bounding box center [64, 62] width 120 height 20
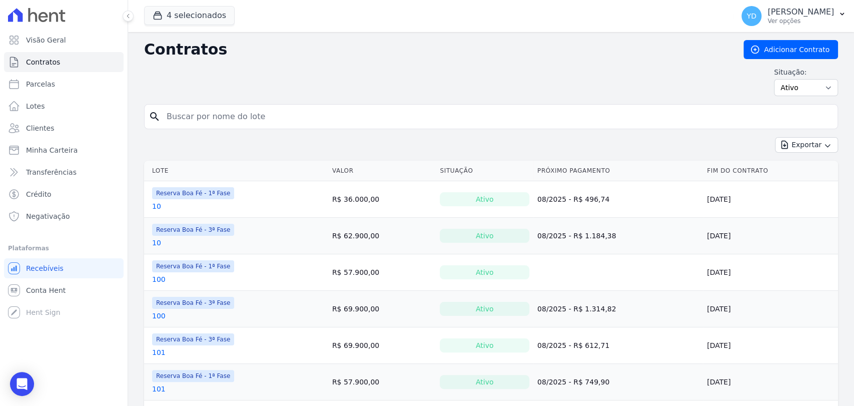
click at [172, 112] on input "search" at bounding box center [497, 117] width 673 height 20
type input "[PERSON_NAME]"
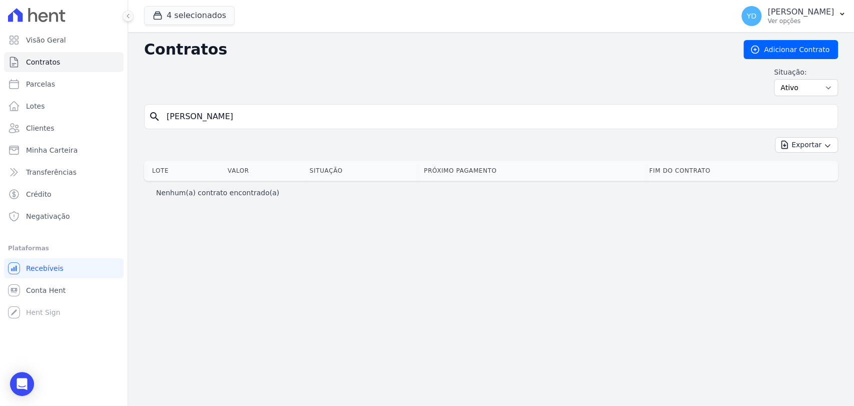
click at [233, 118] on input "[PERSON_NAME]" at bounding box center [497, 117] width 673 height 20
click at [233, 116] on input "[PERSON_NAME]" at bounding box center [497, 117] width 673 height 20
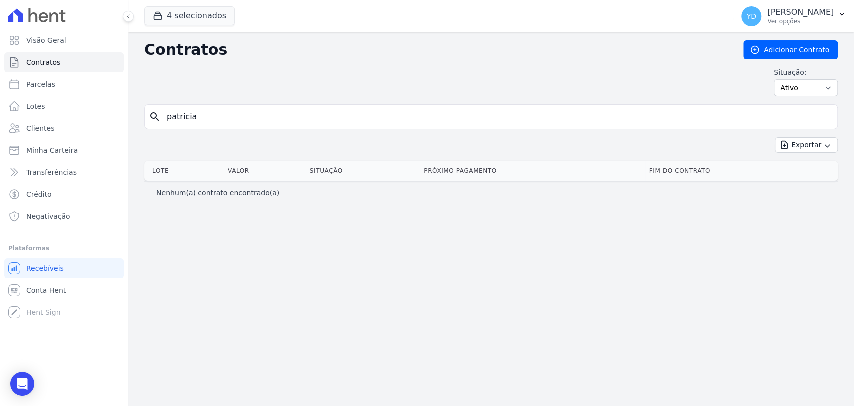
type input "patricia"
click at [203, 113] on input "patricia" at bounding box center [497, 117] width 673 height 20
click at [204, 118] on input "patricia" at bounding box center [497, 117] width 673 height 20
drag, startPoint x: 204, startPoint y: 118, endPoint x: 190, endPoint y: 117, distance: 14.0
click at [190, 117] on input "patricia" at bounding box center [497, 117] width 673 height 20
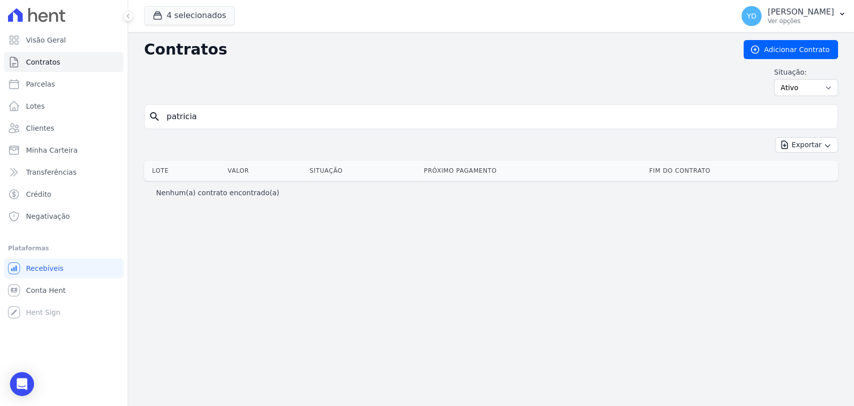
click at [211, 117] on input "patricia" at bounding box center [497, 117] width 673 height 20
type input "parma"
click at [91, 124] on link "Clientes" at bounding box center [64, 128] width 120 height 20
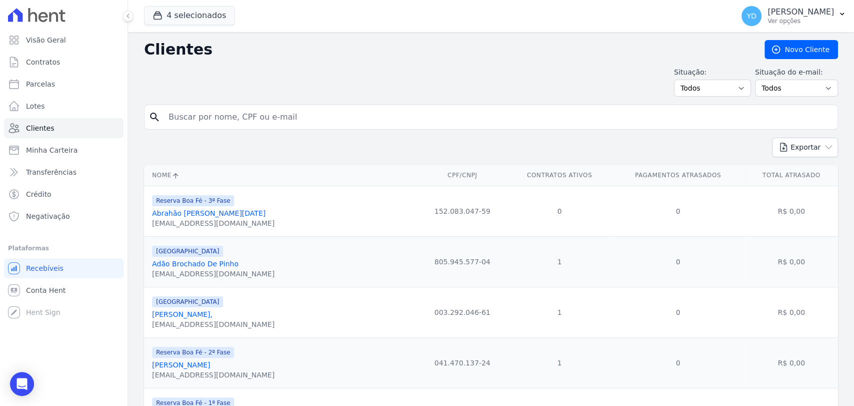
click at [211, 121] on input "search" at bounding box center [498, 117] width 671 height 20
type input "patricia"
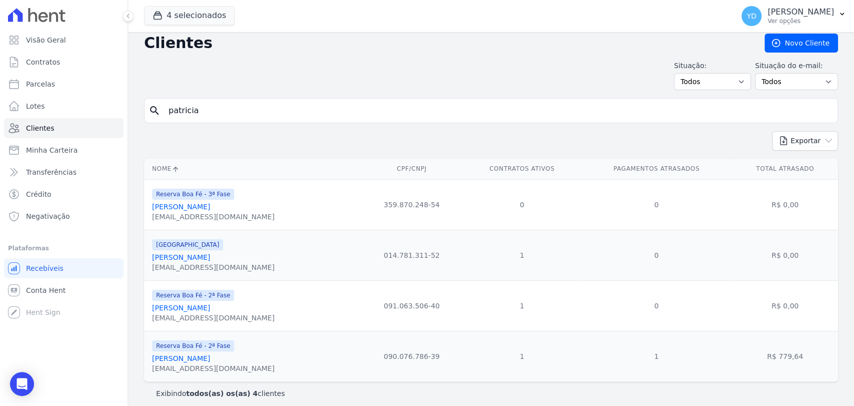
scroll to position [13, 0]
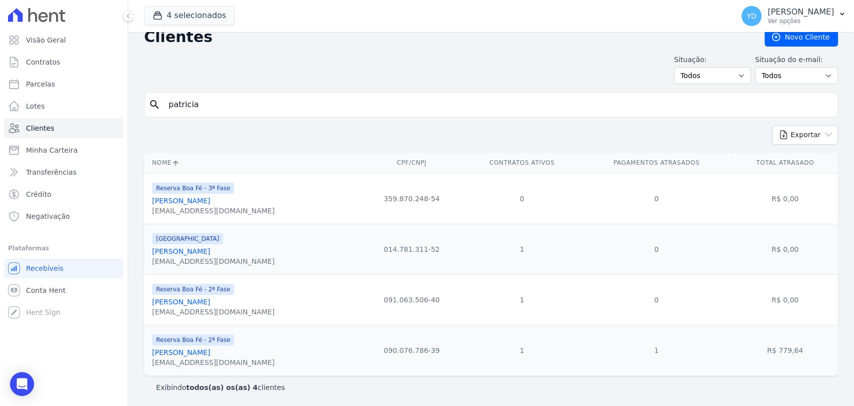
click at [210, 302] on link "[PERSON_NAME]" at bounding box center [181, 302] width 58 height 8
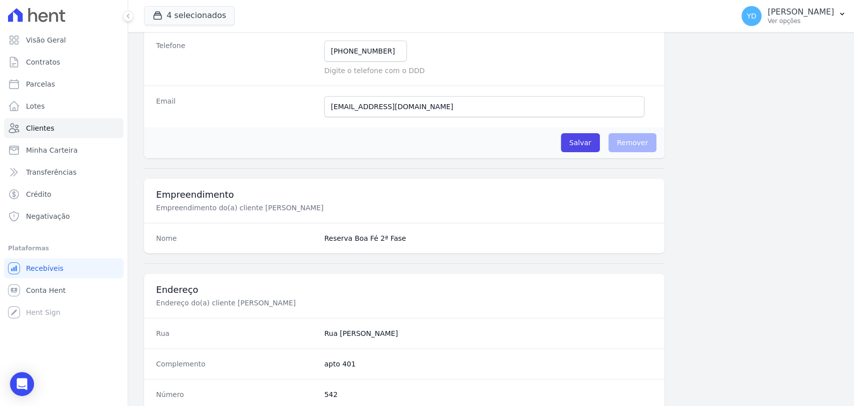
scroll to position [529, 0]
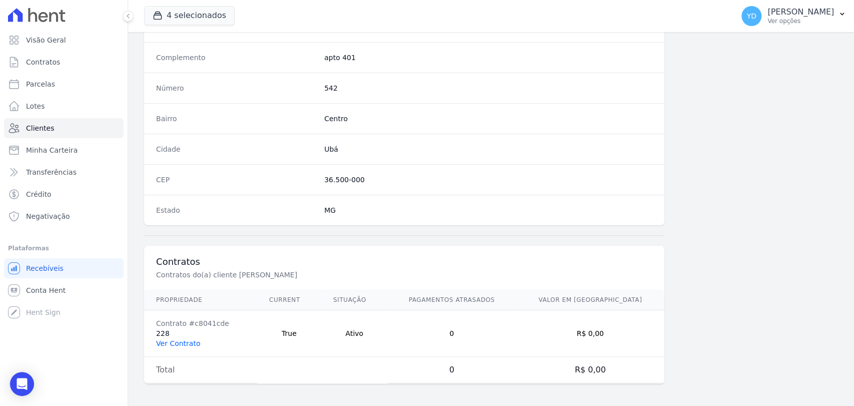
click at [182, 345] on link "Ver Contrato" at bounding box center [178, 343] width 44 height 8
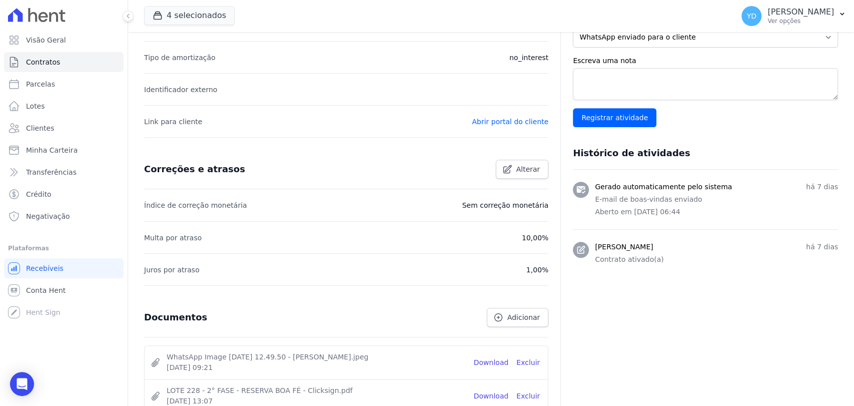
scroll to position [365, 0]
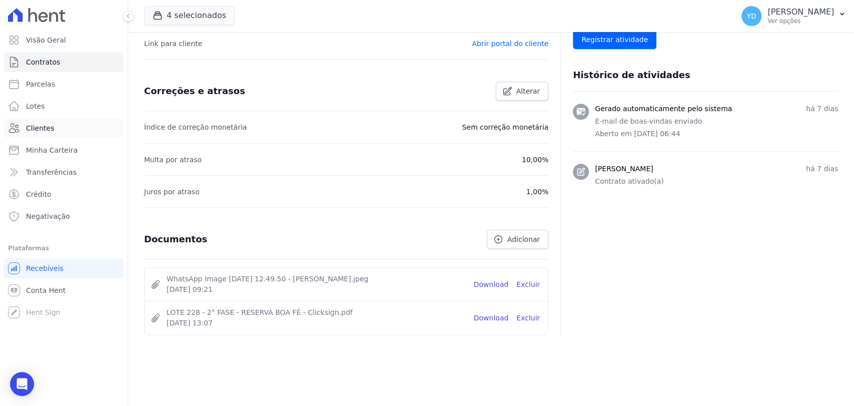
click at [90, 129] on link "Clientes" at bounding box center [64, 128] width 120 height 20
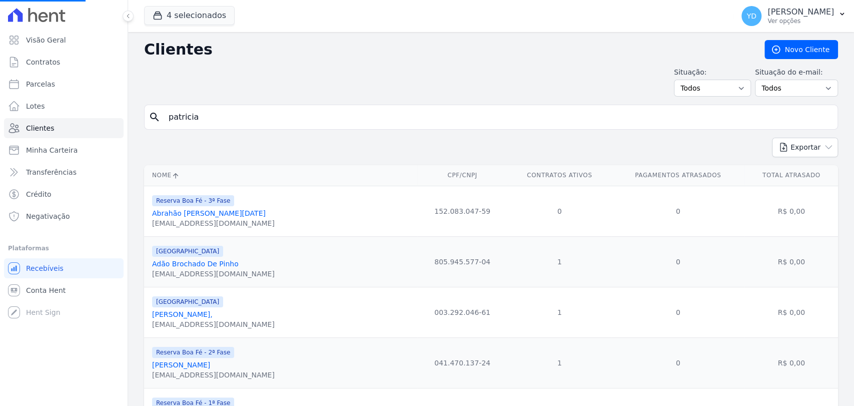
click at [227, 118] on input "patricia" at bounding box center [498, 117] width 671 height 20
click at [227, 118] on input "search" at bounding box center [498, 117] width 671 height 20
type input "[PERSON_NAME]"
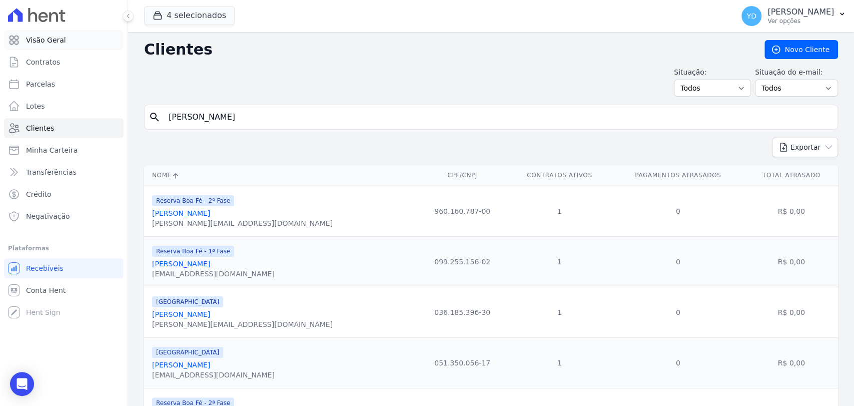
click at [96, 35] on link "Visão Geral" at bounding box center [64, 40] width 120 height 20
